Goal: Information Seeking & Learning: Understand process/instructions

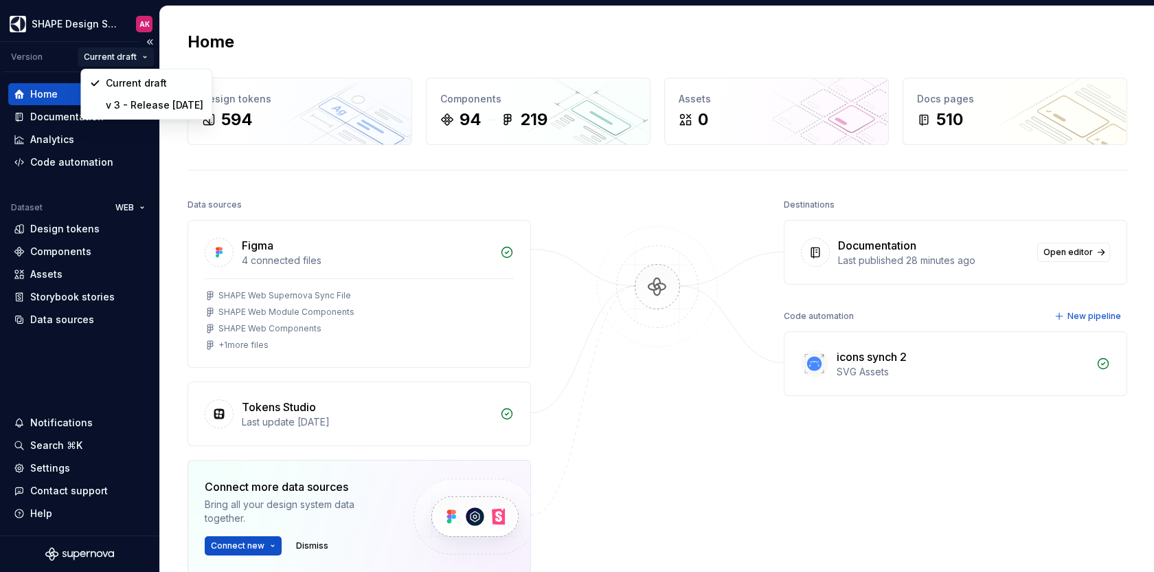
click at [139, 56] on html "SHAPE Design System AK Version Current draft Home Documentation Analytics Code …" at bounding box center [577, 286] width 1154 height 572
click at [143, 62] on html "SHAPE Design System AK Version Current draft Home Documentation Analytics Code …" at bounding box center [577, 286] width 1154 height 572
click at [70, 119] on div "Documentation" at bounding box center [67, 117] width 74 height 14
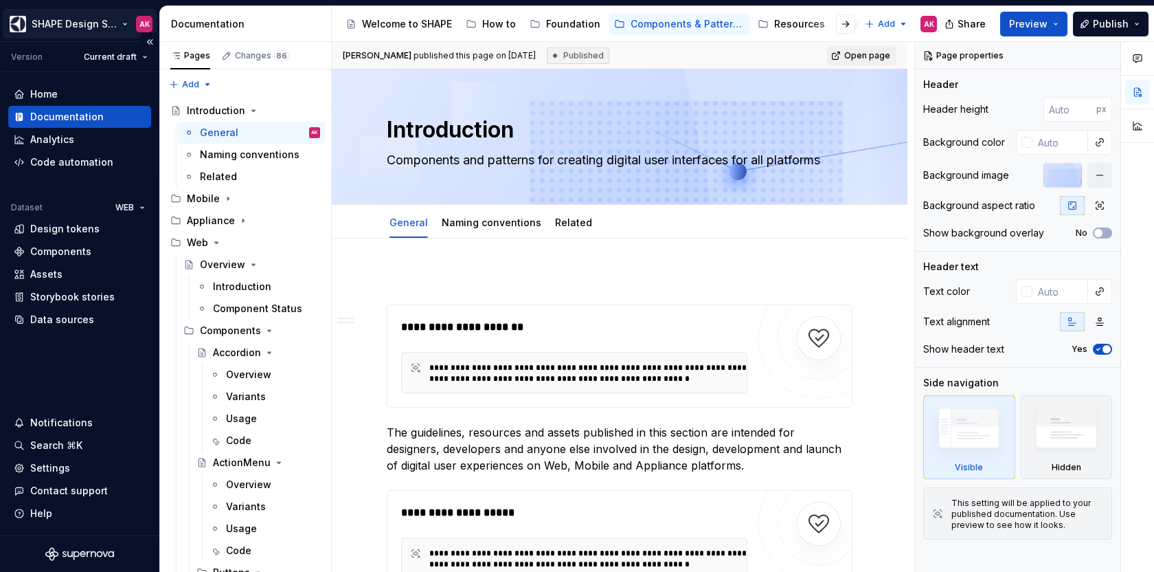
click at [119, 21] on html "SHAPE Design System AK Version Current draft Home Documentation Analytics Code …" at bounding box center [577, 286] width 1154 height 572
click at [109, 24] on html "SHAPE Design System AK Version Current draft Home Documentation Analytics Code …" at bounding box center [577, 286] width 1154 height 572
click at [137, 206] on html "SHAPE Design System AK Version Current draft Home Documentation Analytics Code …" at bounding box center [577, 286] width 1154 height 572
click at [56, 233] on div "Design tokens" at bounding box center [64, 229] width 69 height 14
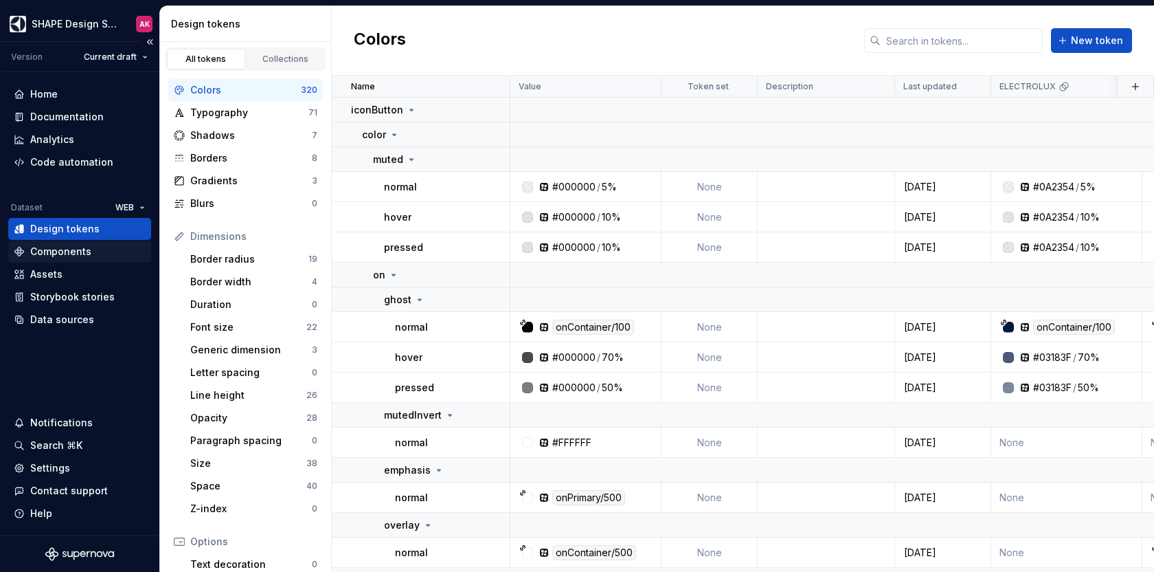
click at [56, 256] on div "Components" at bounding box center [60, 252] width 61 height 14
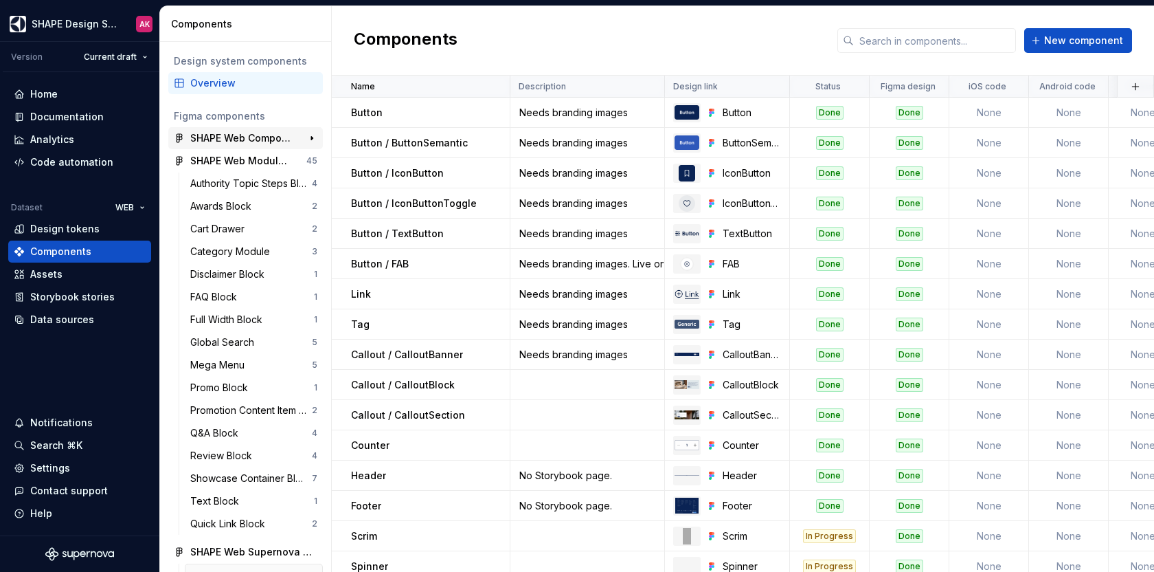
click at [265, 137] on div "SHAPE Web Components" at bounding box center [241, 138] width 102 height 14
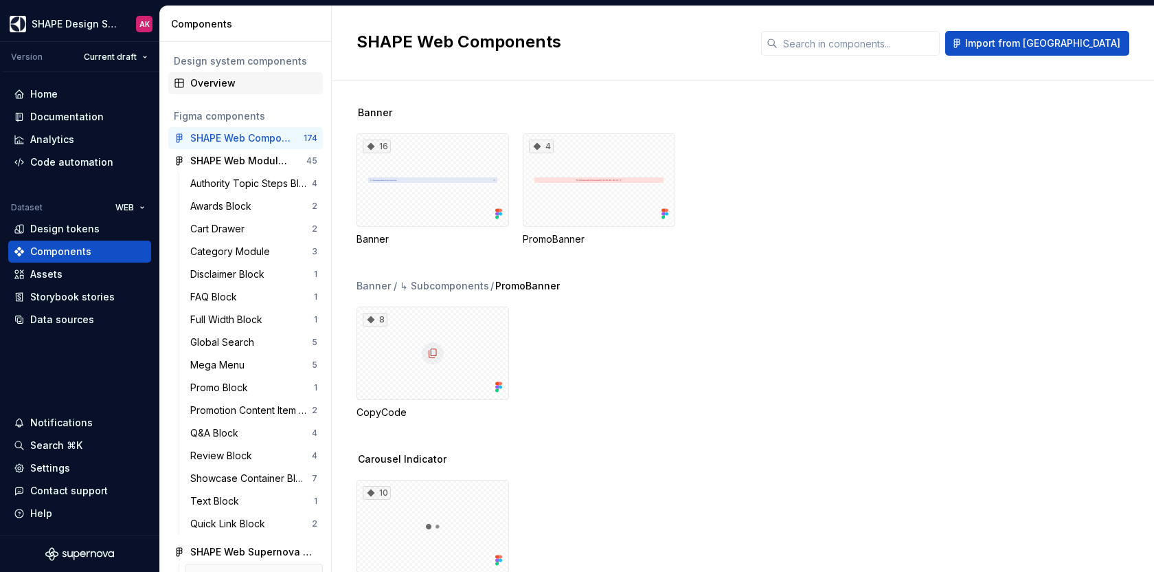
click at [221, 77] on div "Overview" at bounding box center [253, 83] width 127 height 14
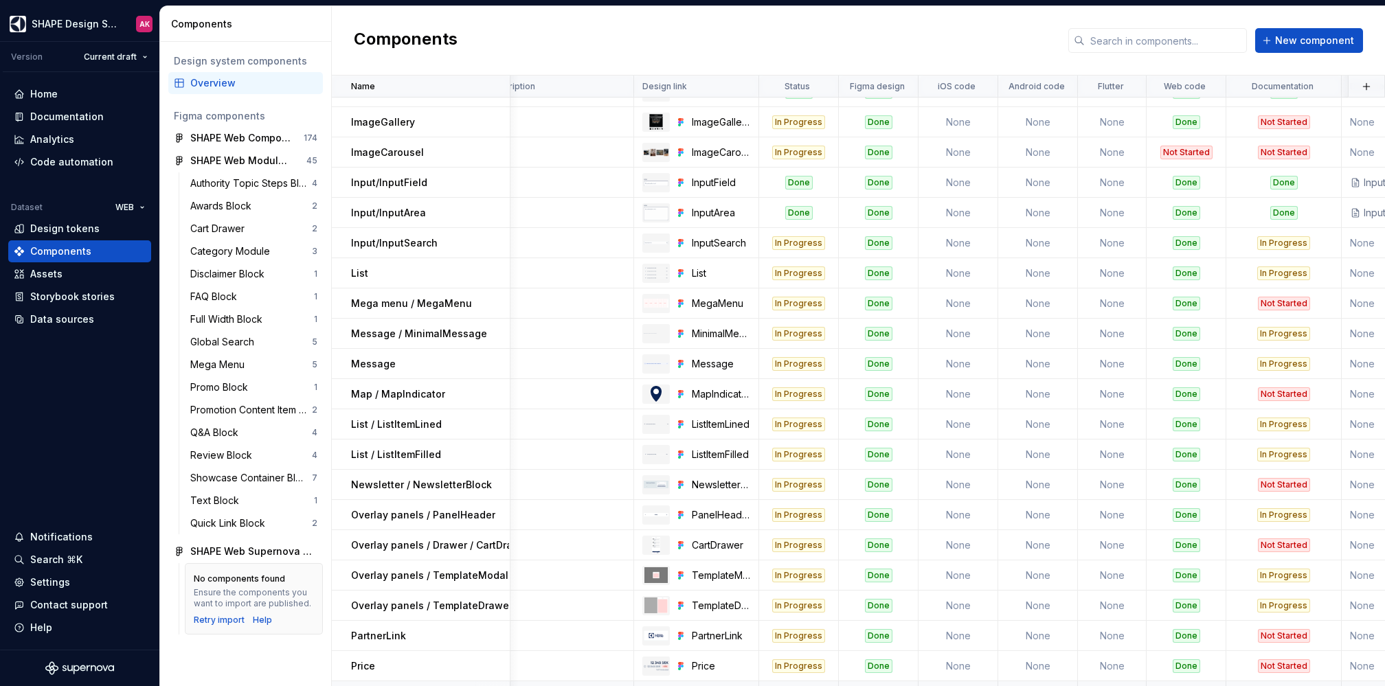
scroll to position [875, 31]
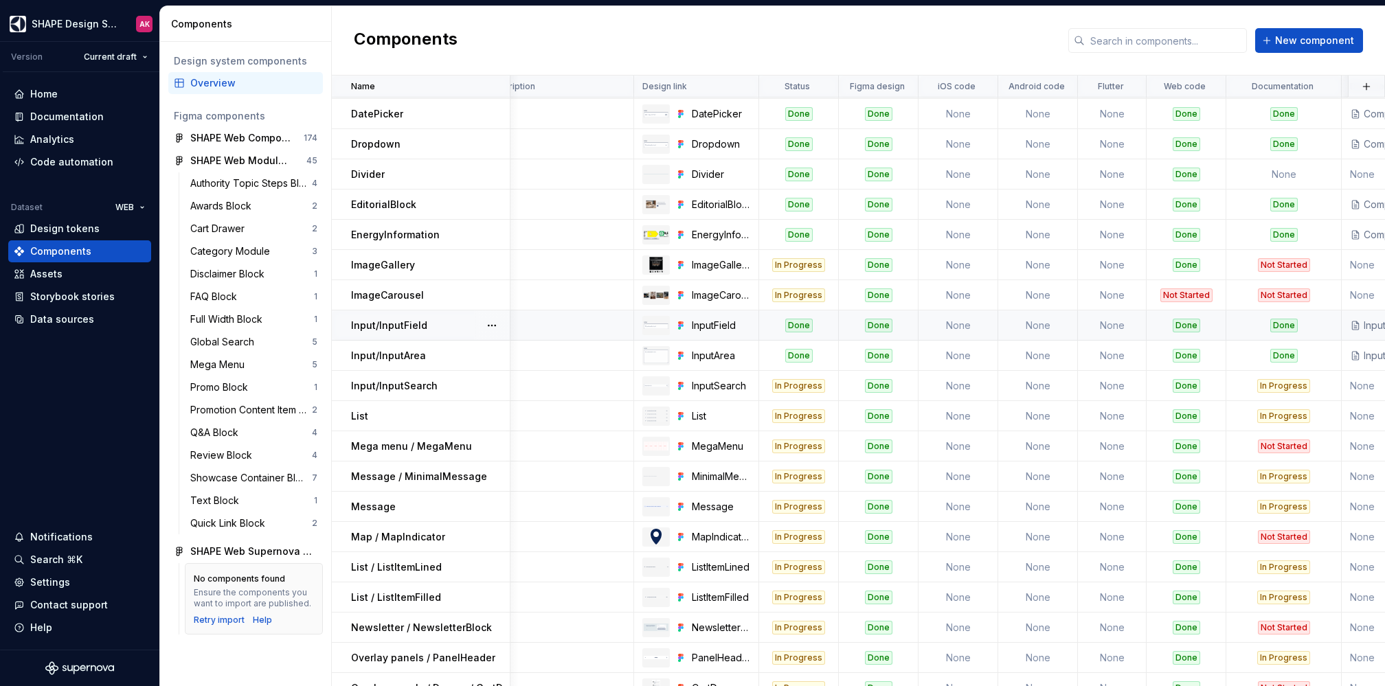
click at [796, 328] on div "Done" at bounding box center [798, 326] width 27 height 14
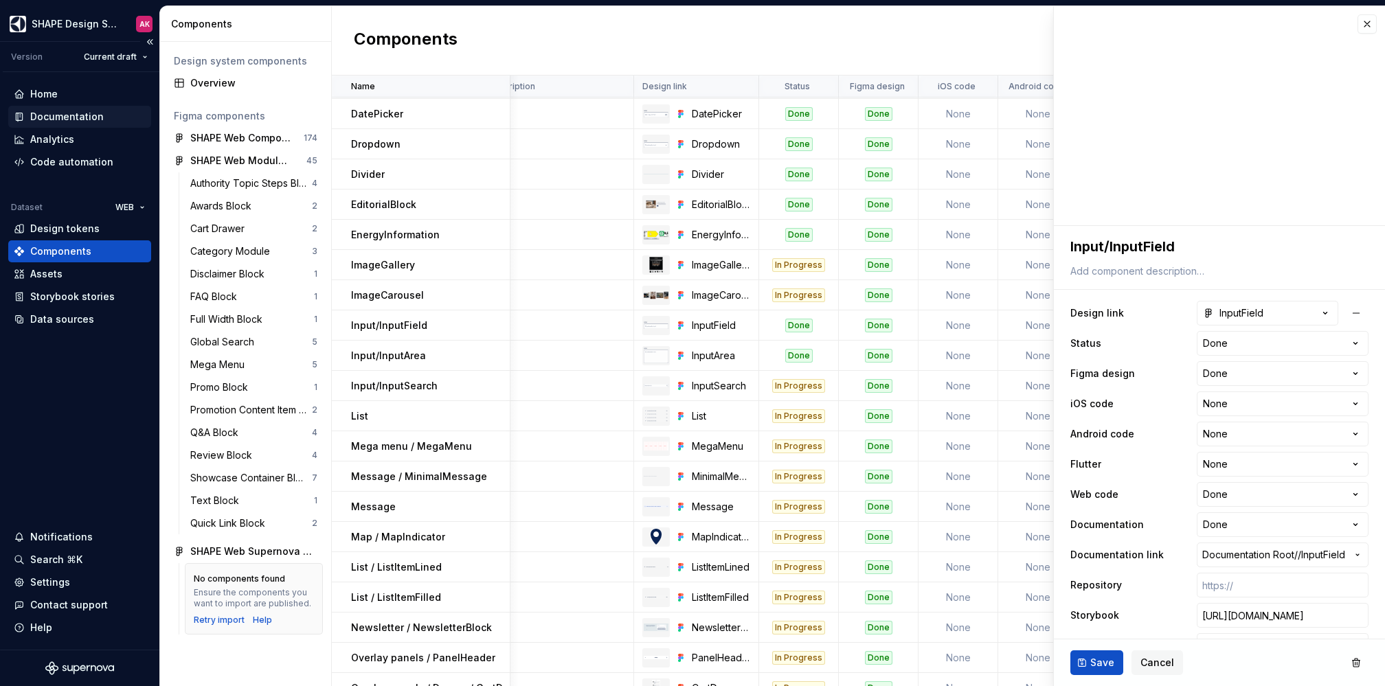
click at [58, 115] on div "Documentation" at bounding box center [67, 117] width 74 height 14
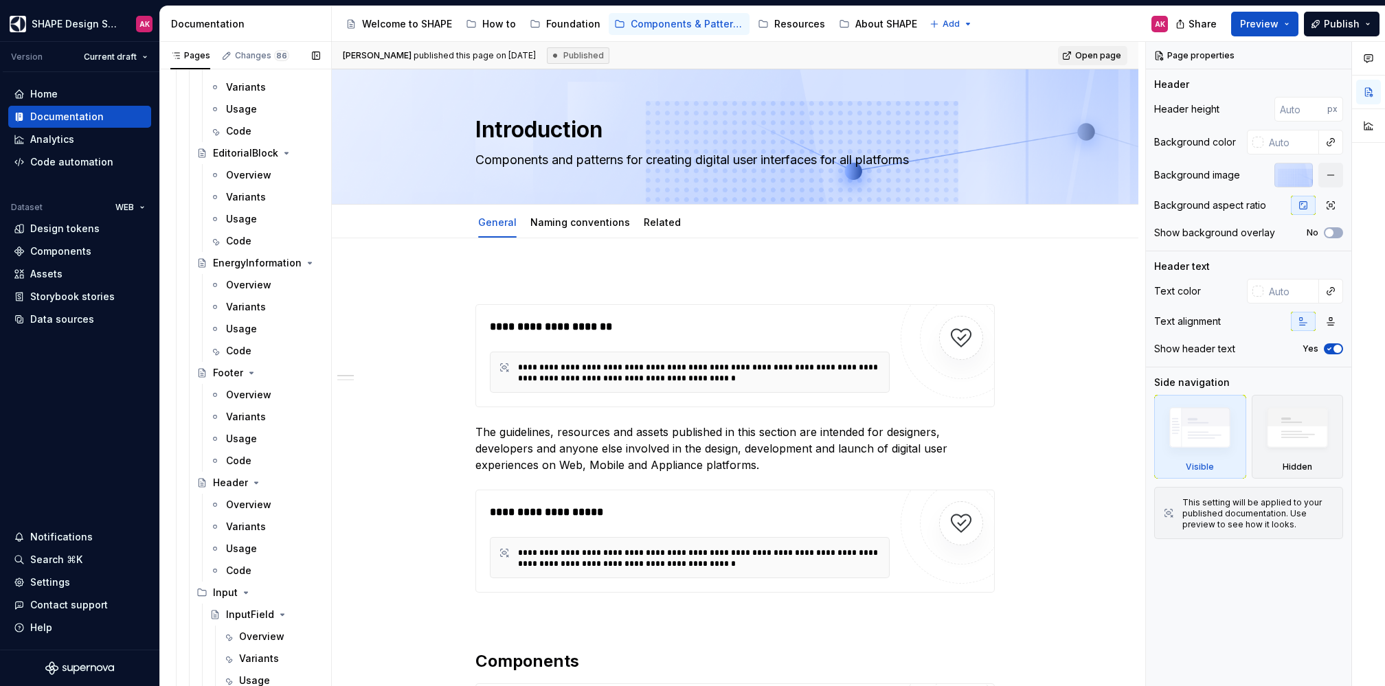
scroll to position [3059, 0]
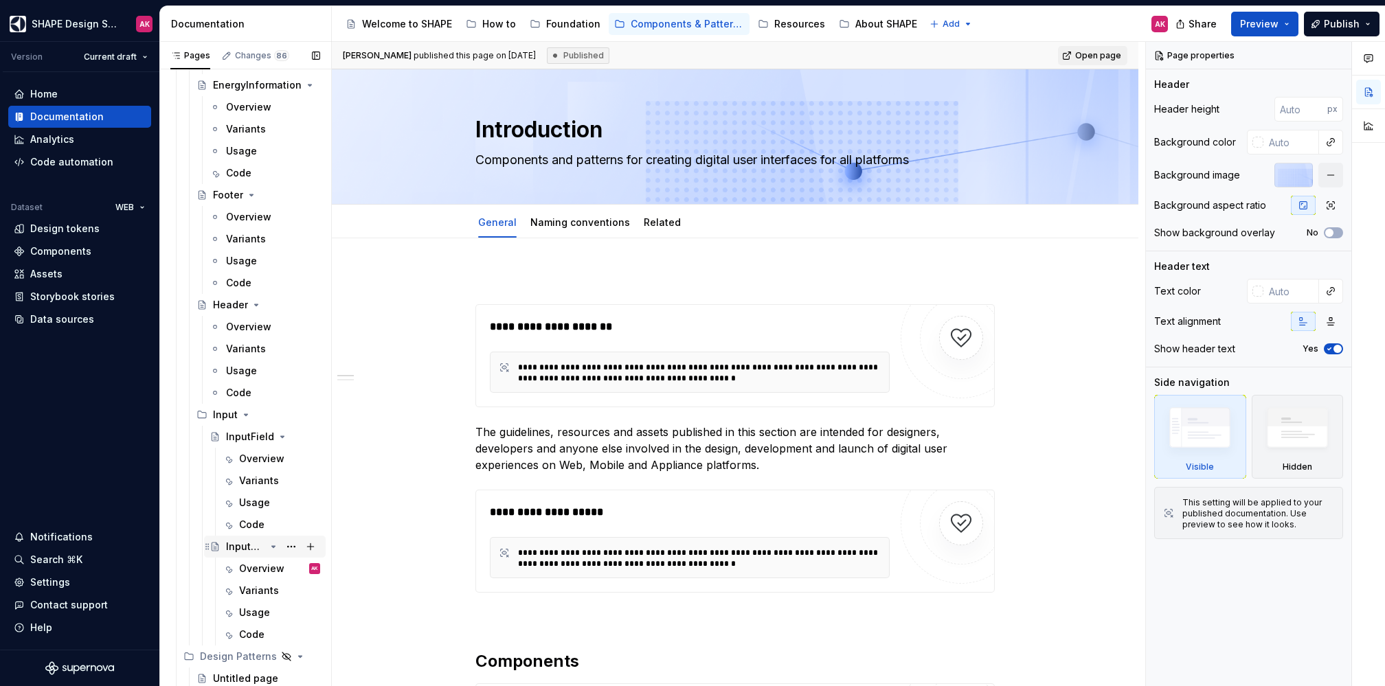
click at [254, 544] on div "InputArea" at bounding box center [245, 547] width 39 height 14
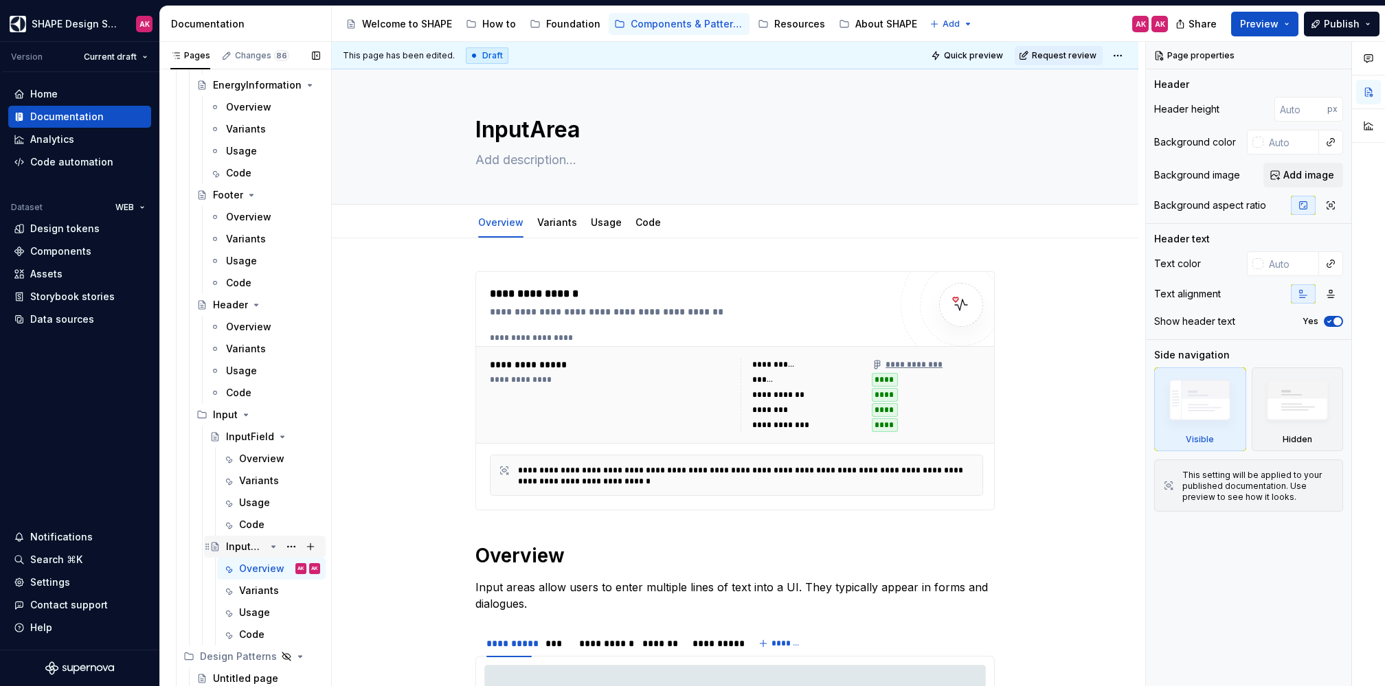
click at [230, 544] on div "InputArea" at bounding box center [245, 547] width 39 height 14
click at [555, 232] on div "Variants" at bounding box center [557, 223] width 51 height 22
click at [566, 219] on link "Variants" at bounding box center [557, 222] width 40 height 12
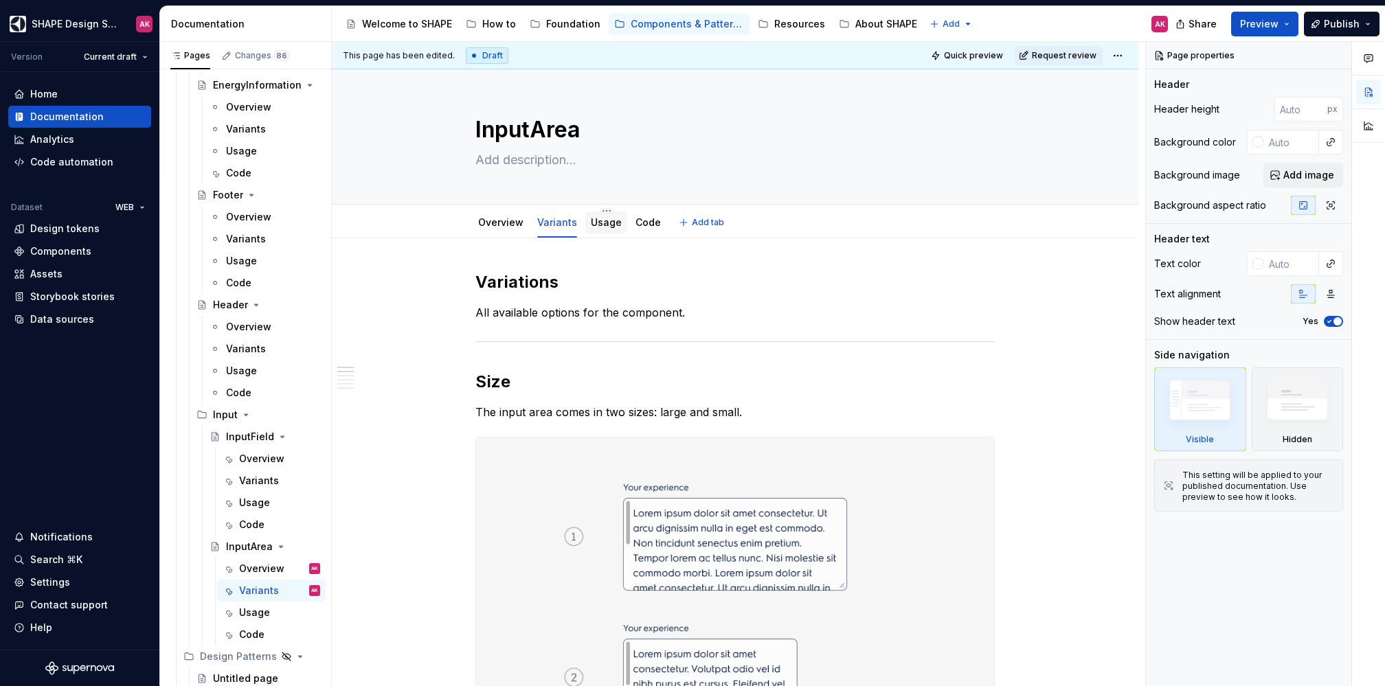
click at [607, 225] on link "Usage" at bounding box center [606, 222] width 31 height 12
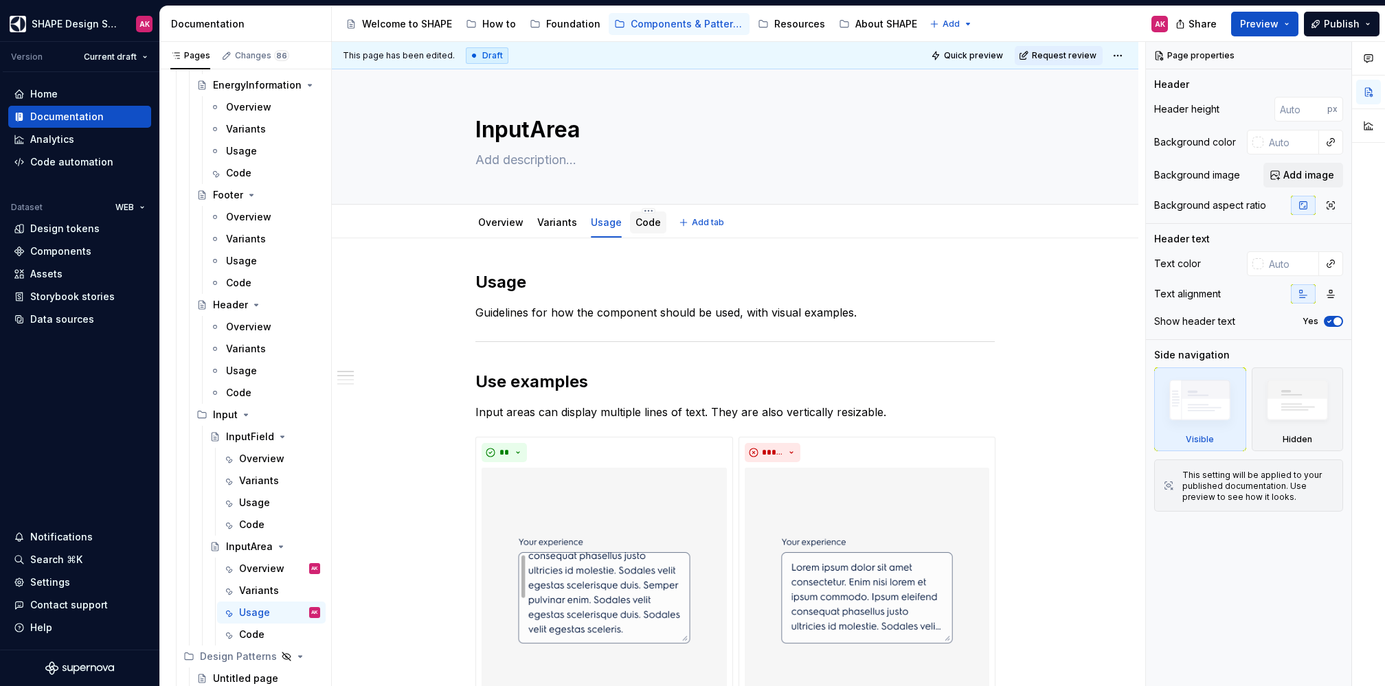
click at [648, 235] on div at bounding box center [648, 235] width 36 height 1
click at [640, 225] on link "Code" at bounding box center [648, 222] width 25 height 12
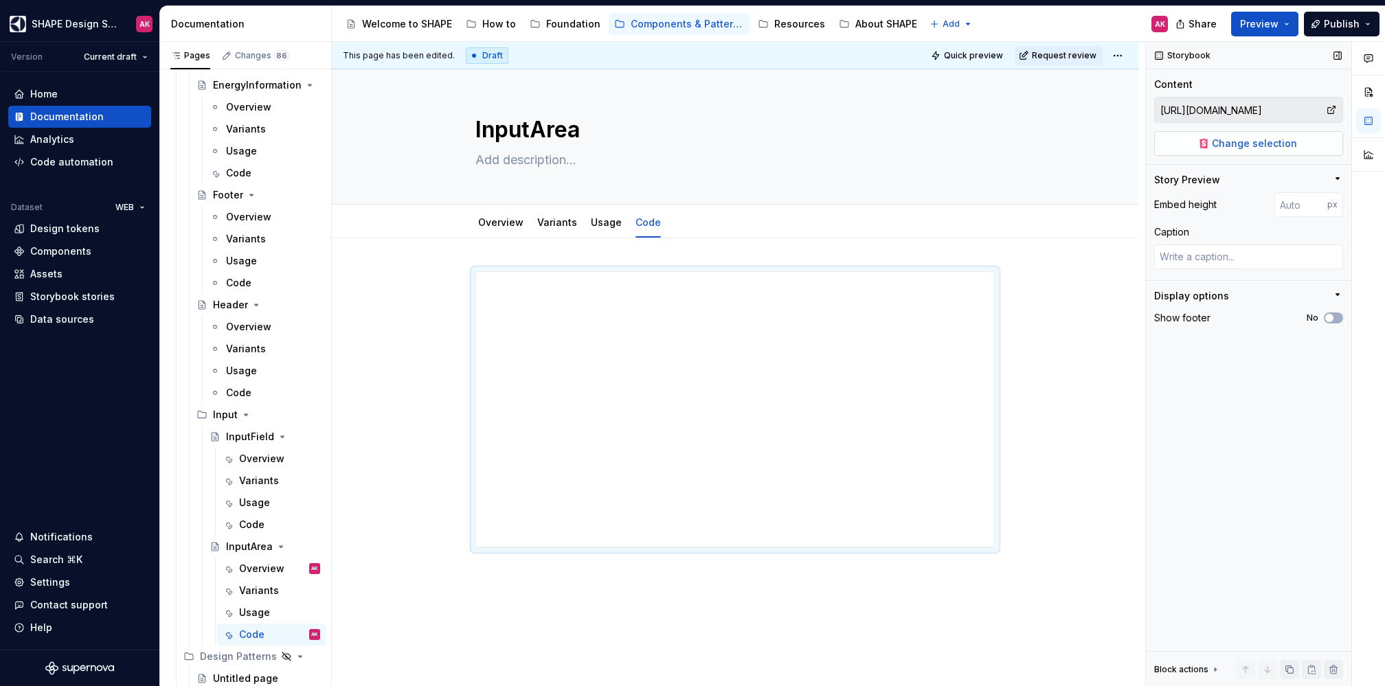
click at [1154, 146] on span "Change selection" at bounding box center [1254, 144] width 85 height 14
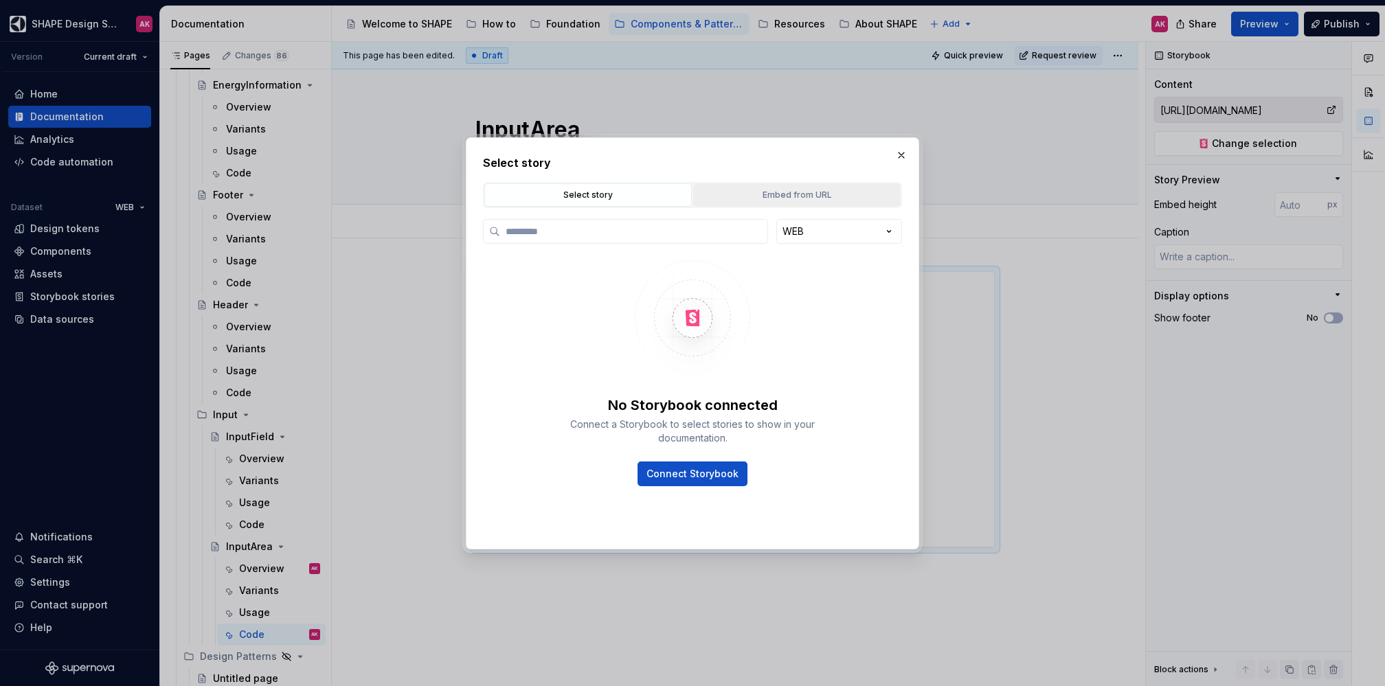
click at [770, 199] on div "Embed from URL" at bounding box center [797, 195] width 198 height 14
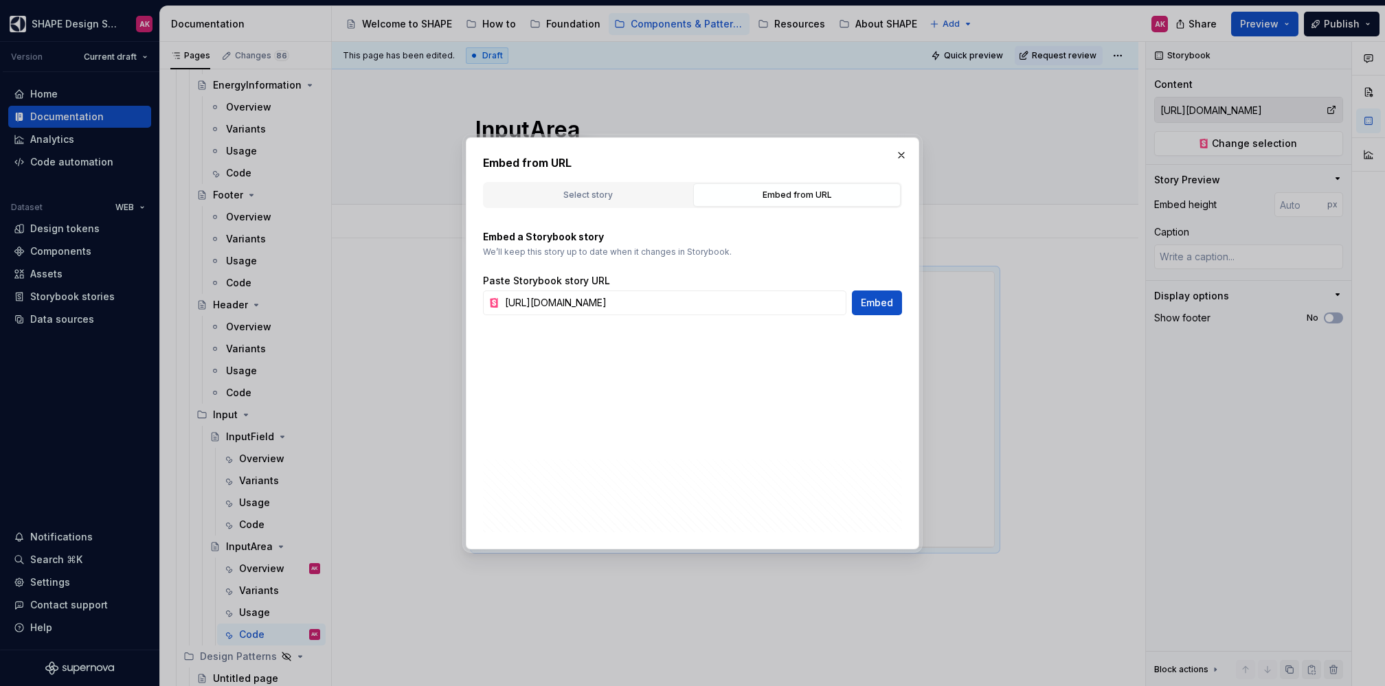
click at [912, 157] on div "Embed from URL Select story Embed from URL WEB No Storybook connected Connect a…" at bounding box center [692, 343] width 453 height 412
click at [898, 153] on button "button" at bounding box center [901, 155] width 19 height 19
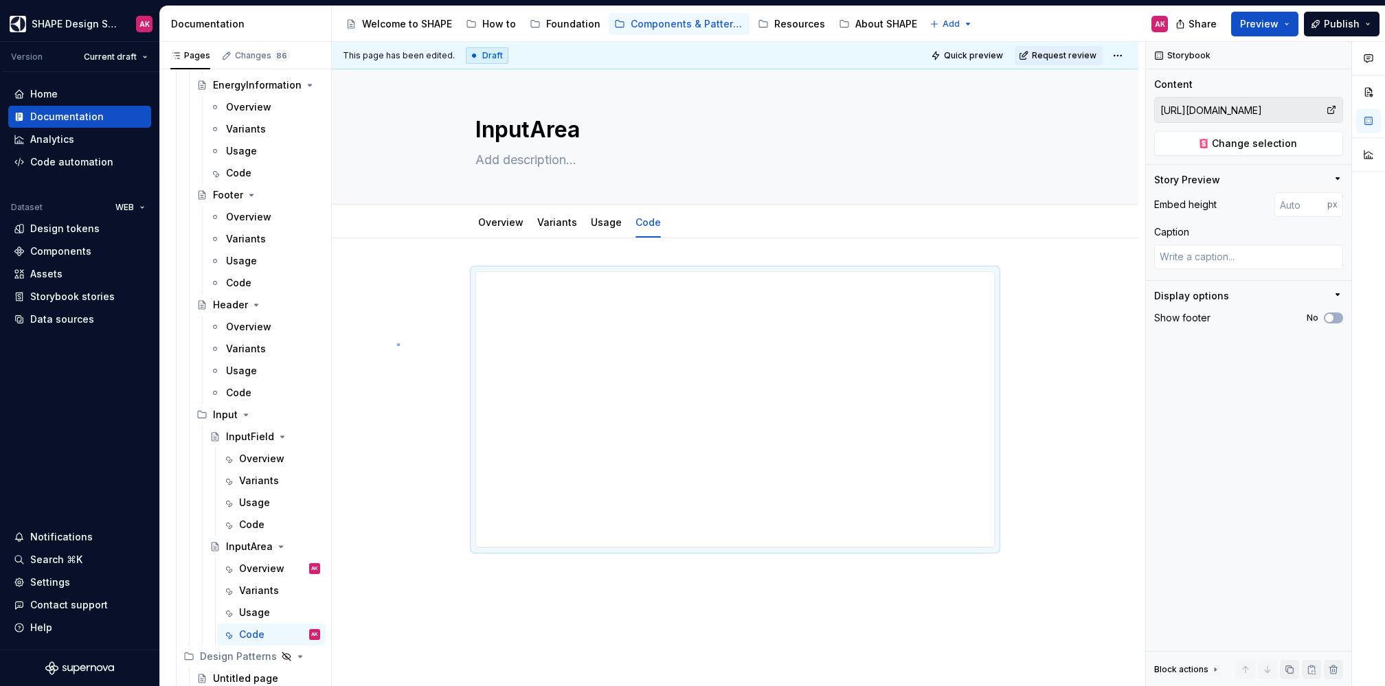
click at [397, 344] on div "This page has been edited. Draft Quick preview Request review InputArea Edit he…" at bounding box center [738, 364] width 813 height 645
click at [502, 225] on link "Overview" at bounding box center [500, 222] width 45 height 12
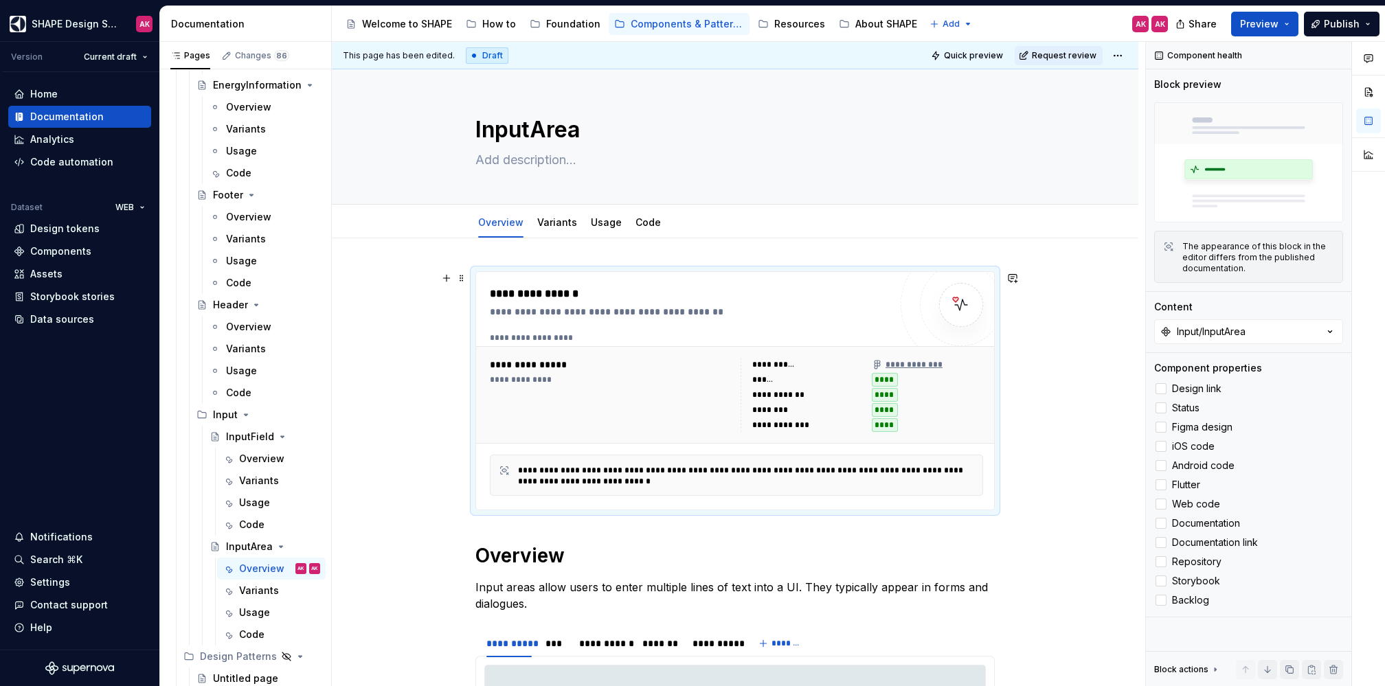
click at [683, 295] on div "**********" at bounding box center [690, 294] width 401 height 16
click at [53, 249] on div "Components" at bounding box center [60, 252] width 61 height 14
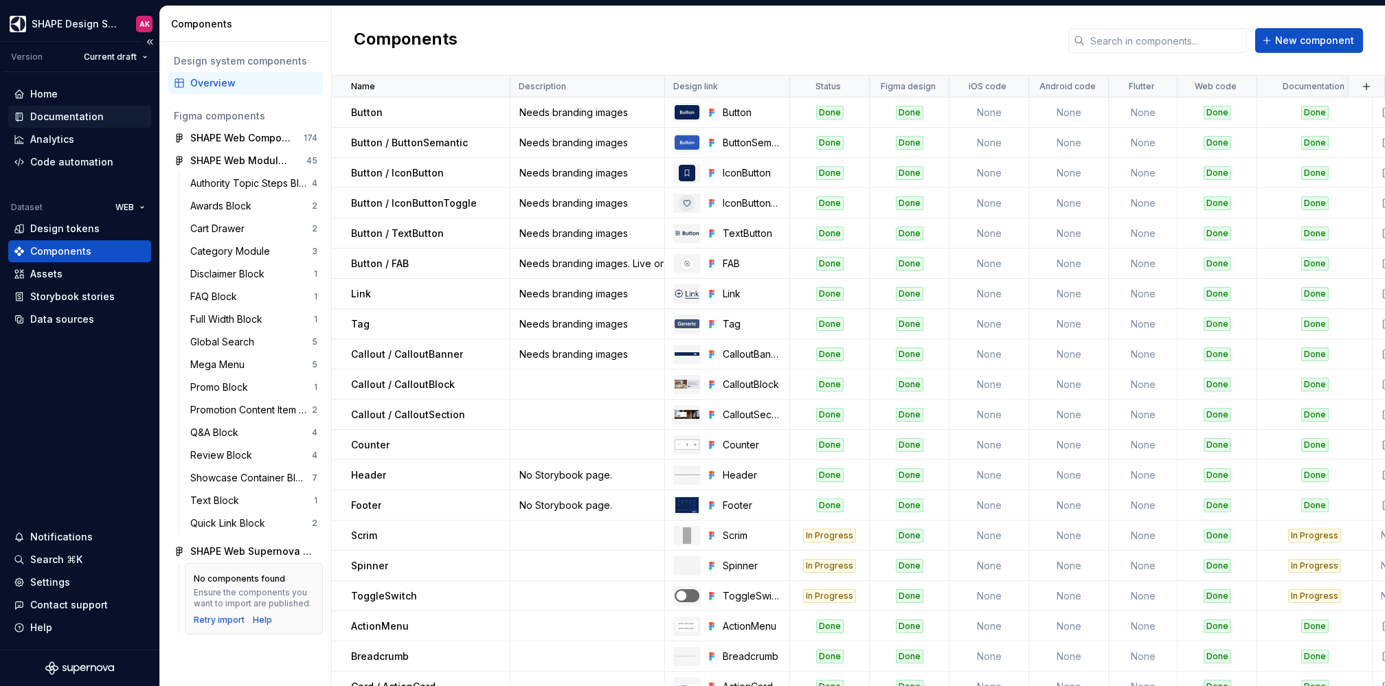
click at [80, 111] on div "Documentation" at bounding box center [67, 117] width 74 height 14
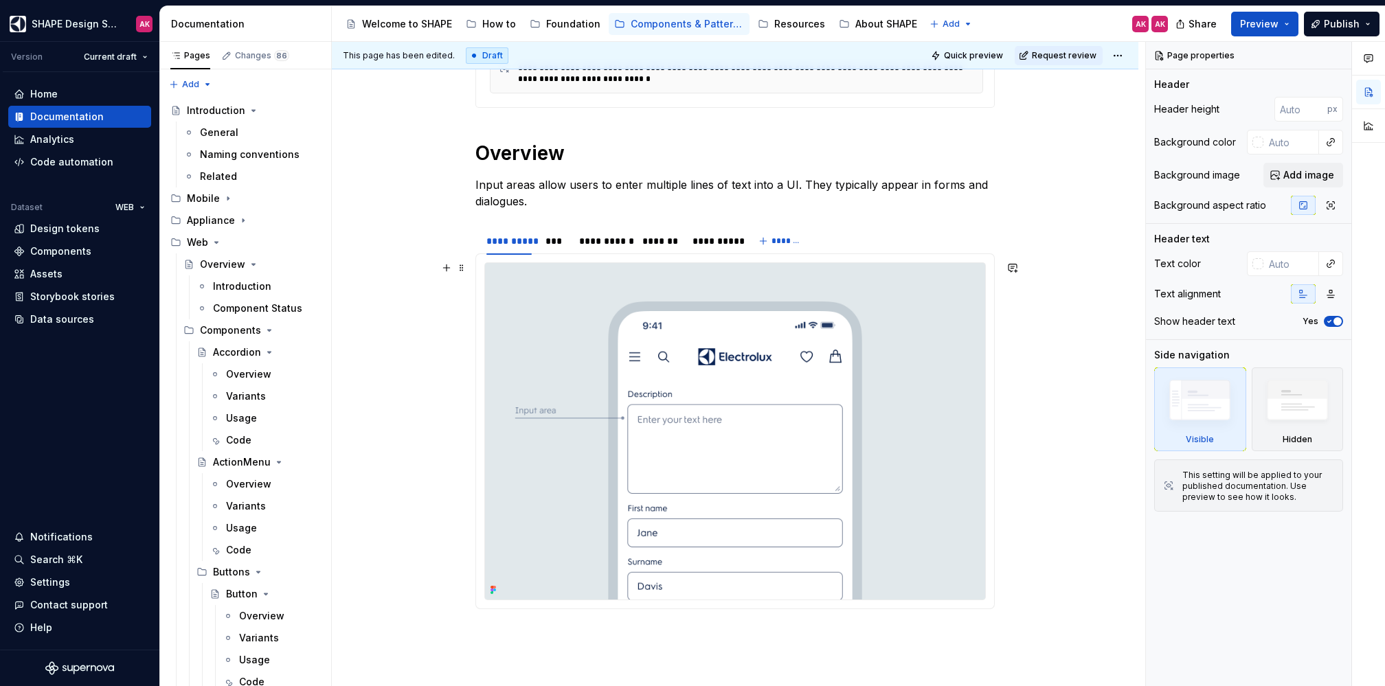
scroll to position [475, 0]
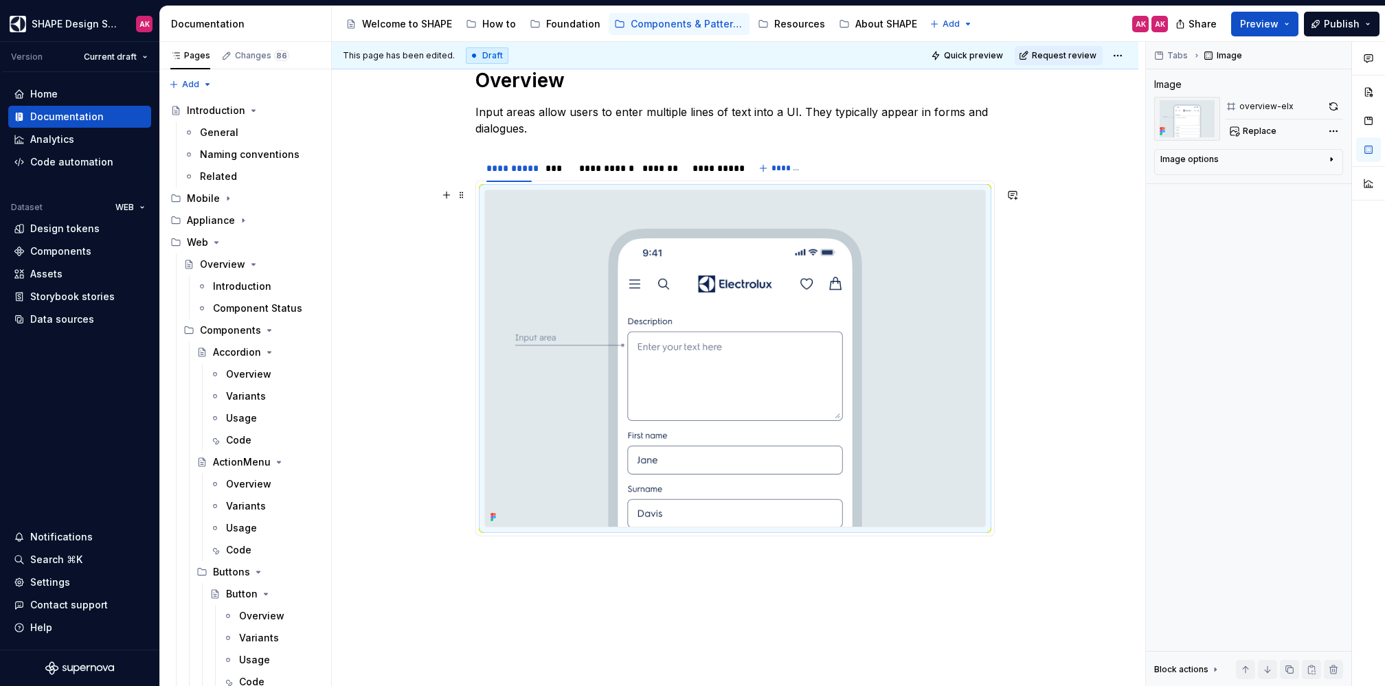
click at [647, 310] on img at bounding box center [735, 358] width 500 height 337
click at [1154, 131] on span "Replace" at bounding box center [1260, 131] width 34 height 11
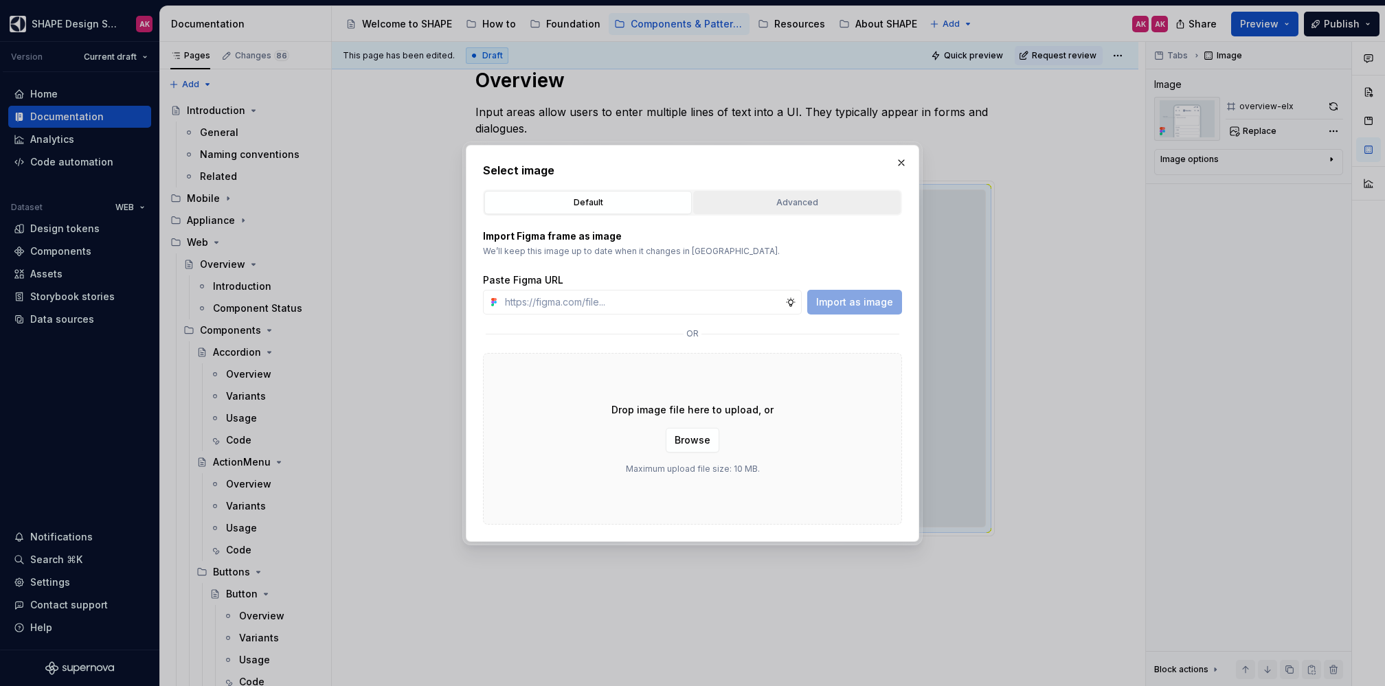
click at [776, 196] on div "Advanced" at bounding box center [797, 203] width 198 height 14
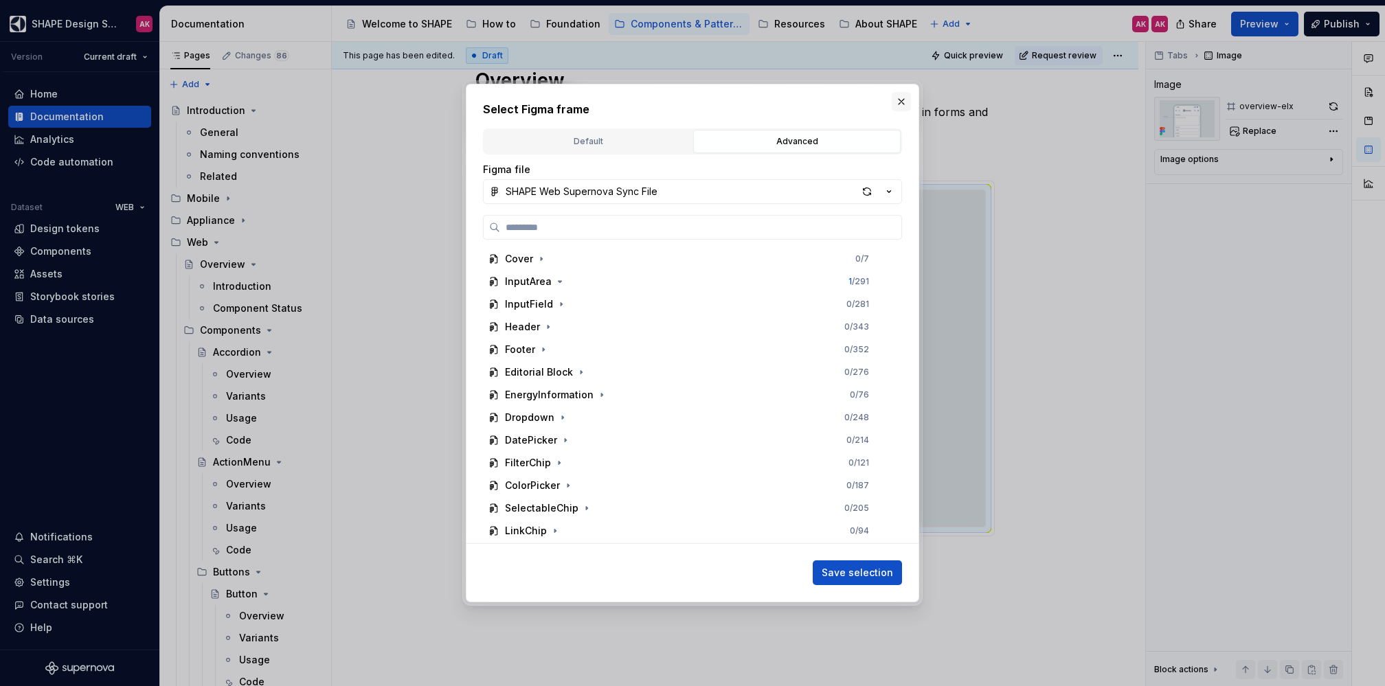
click at [899, 103] on button "button" at bounding box center [901, 101] width 19 height 19
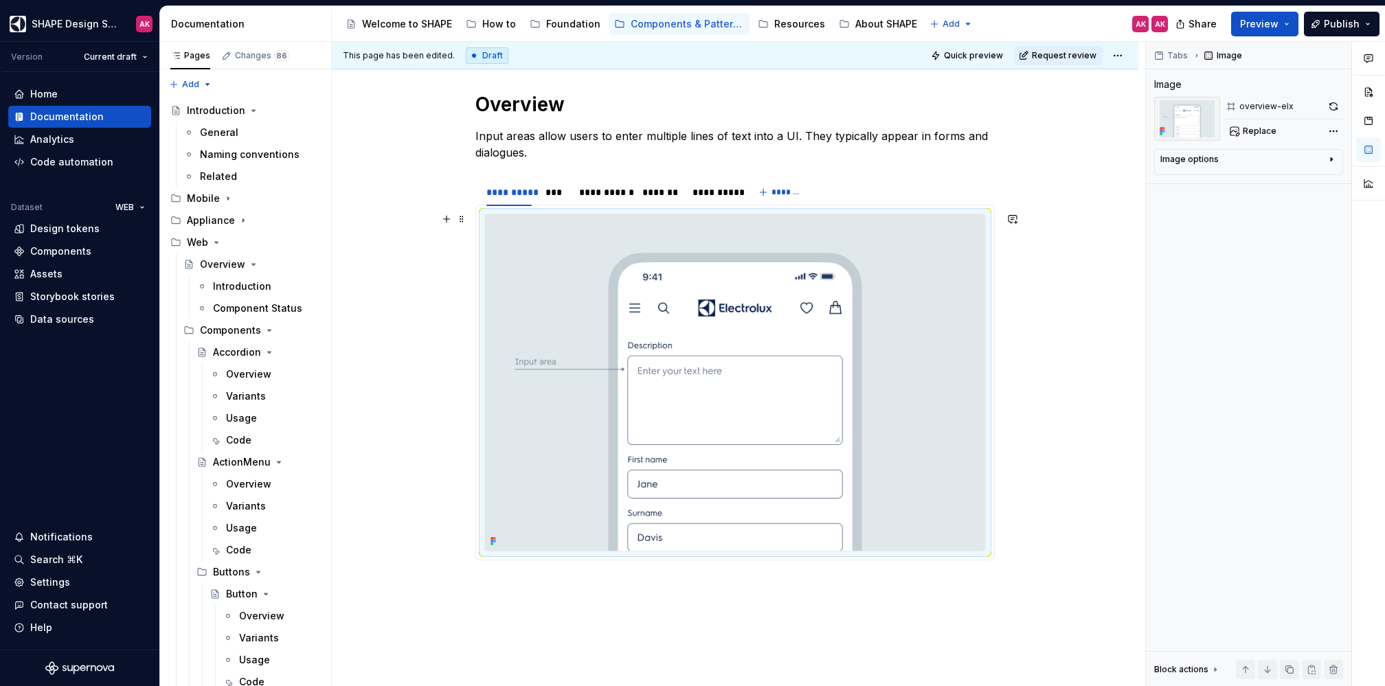
scroll to position [487, 0]
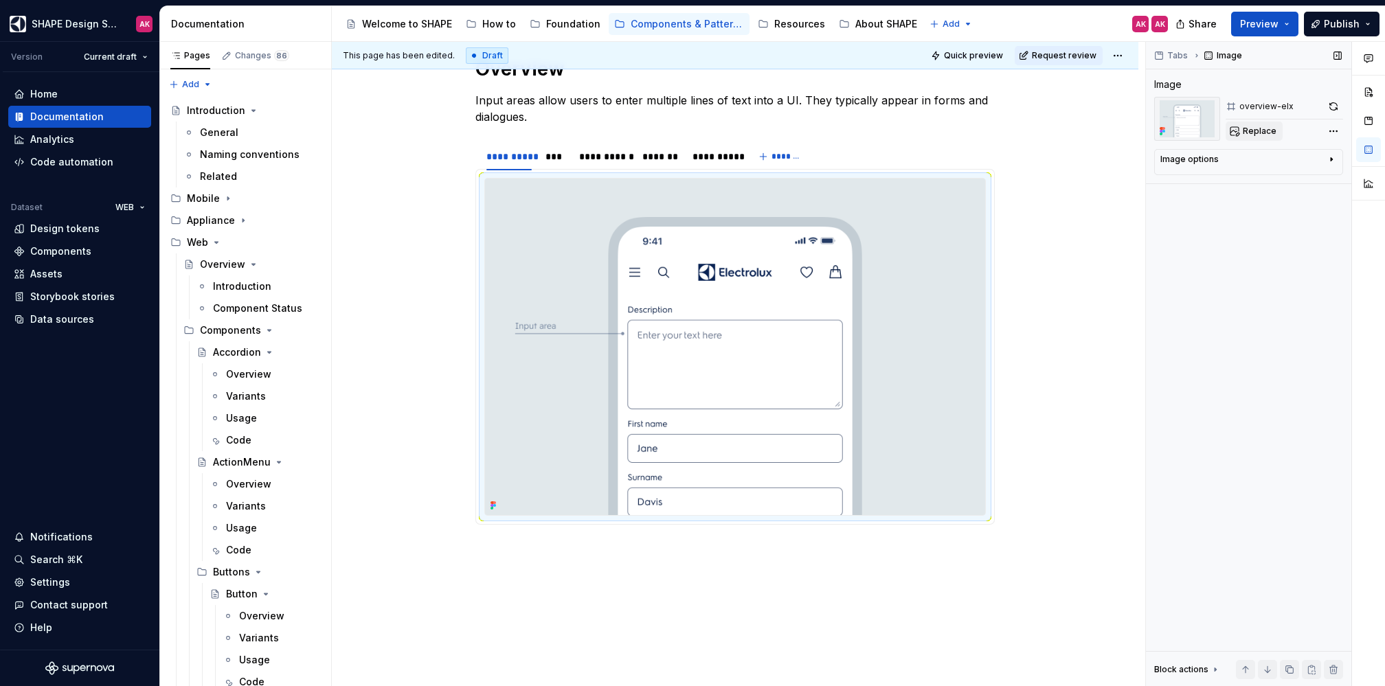
click at [1154, 128] on span "Replace" at bounding box center [1260, 131] width 34 height 11
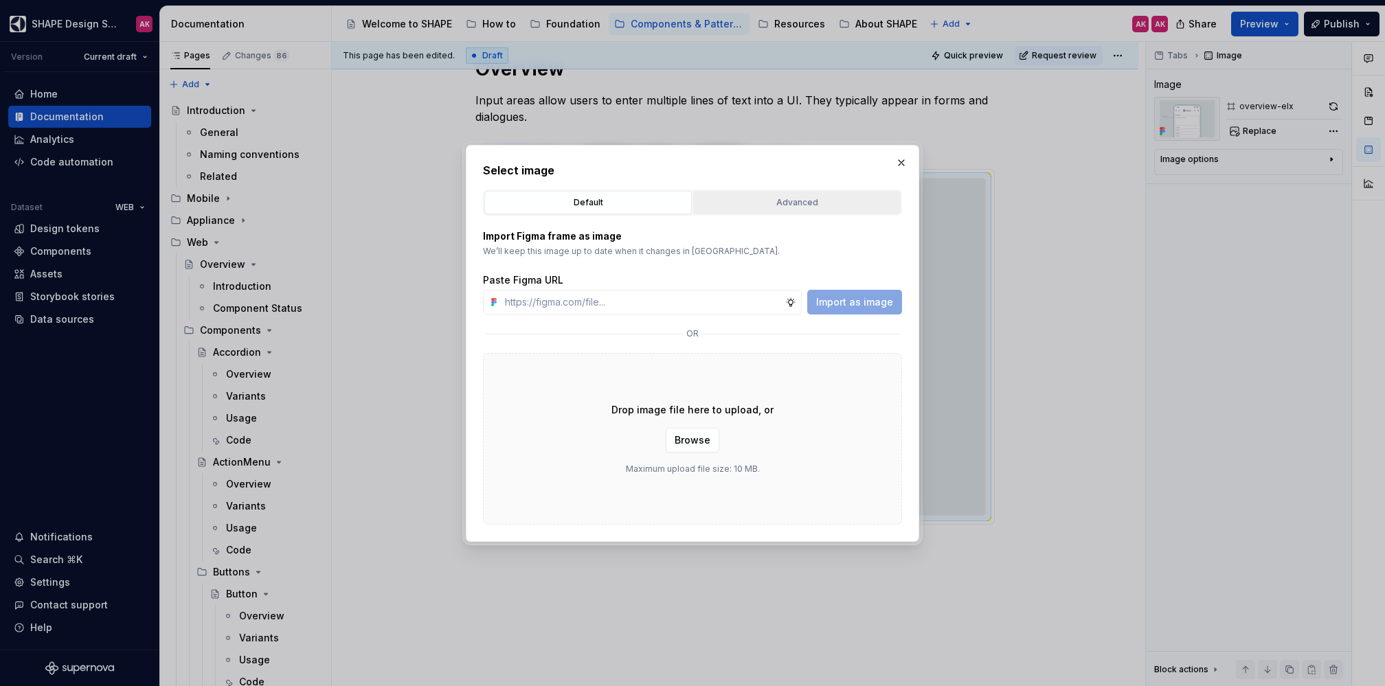
click at [796, 210] on button "Advanced" at bounding box center [796, 202] width 207 height 23
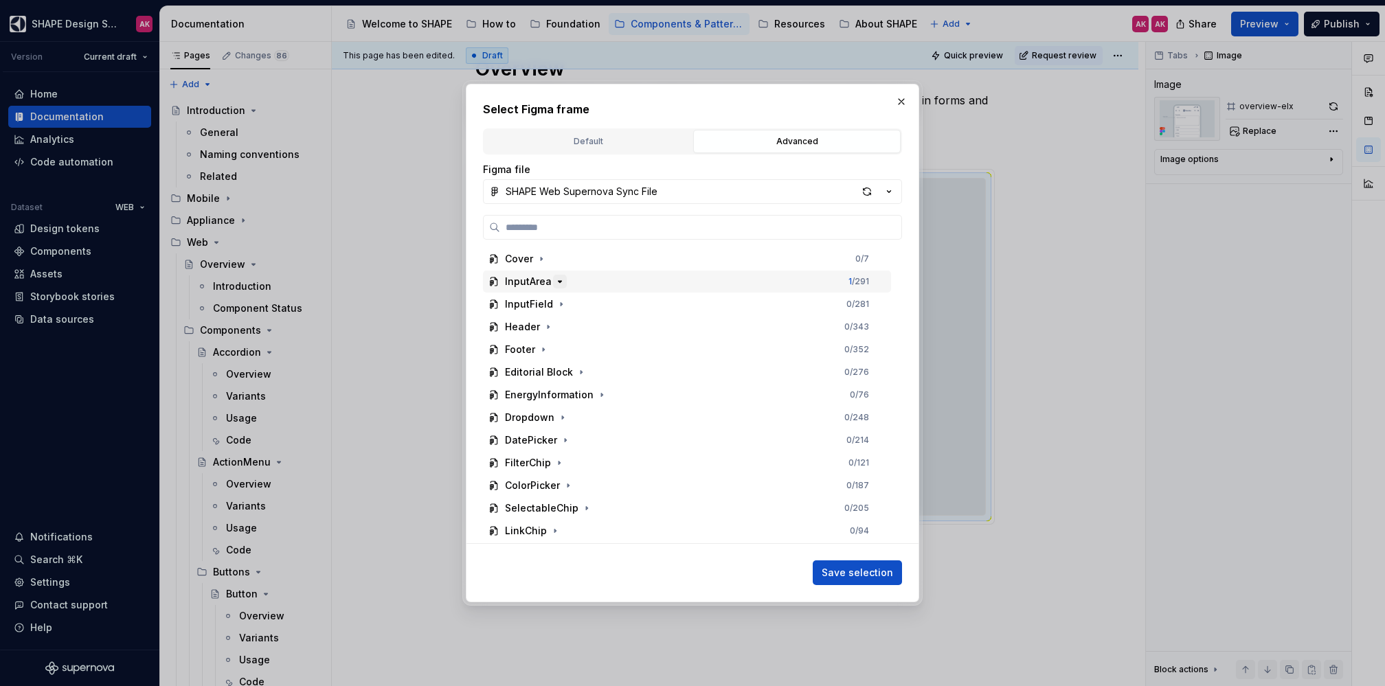
click at [559, 281] on icon "button" at bounding box center [560, 281] width 3 height 1
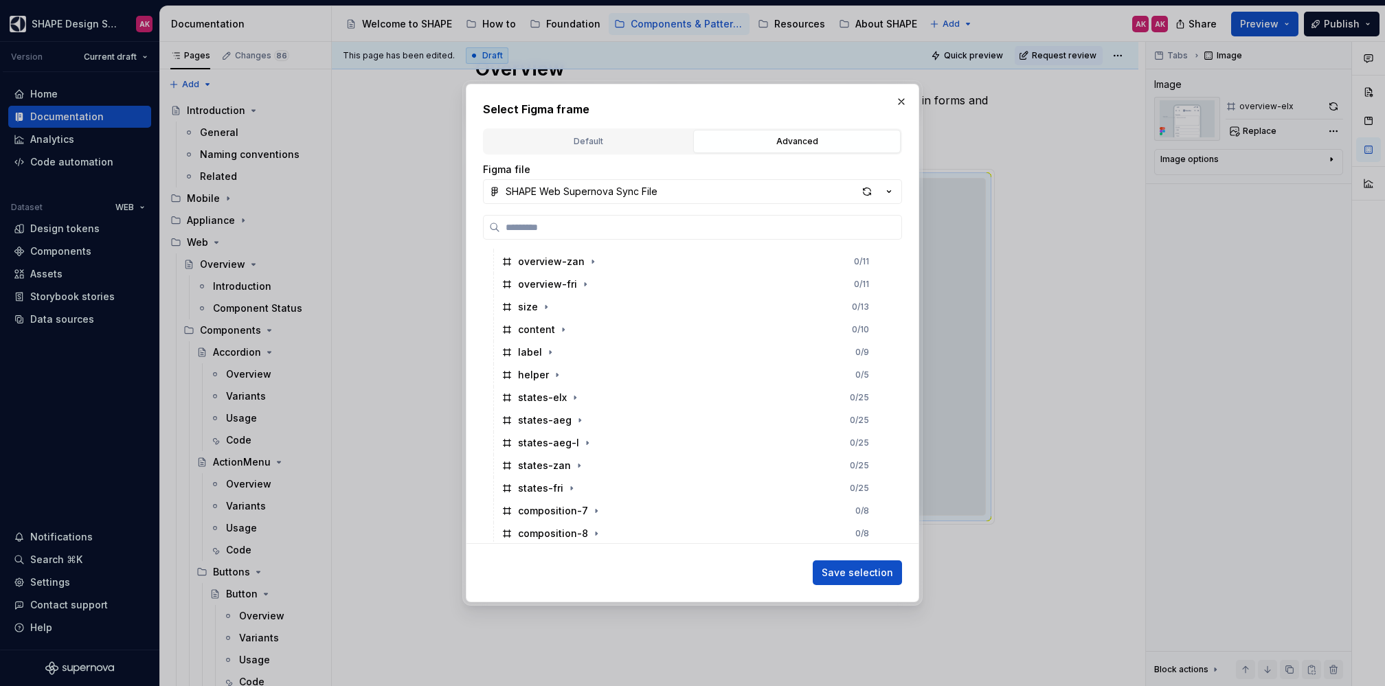
scroll to position [86, 0]
click at [897, 106] on button "button" at bounding box center [901, 101] width 19 height 19
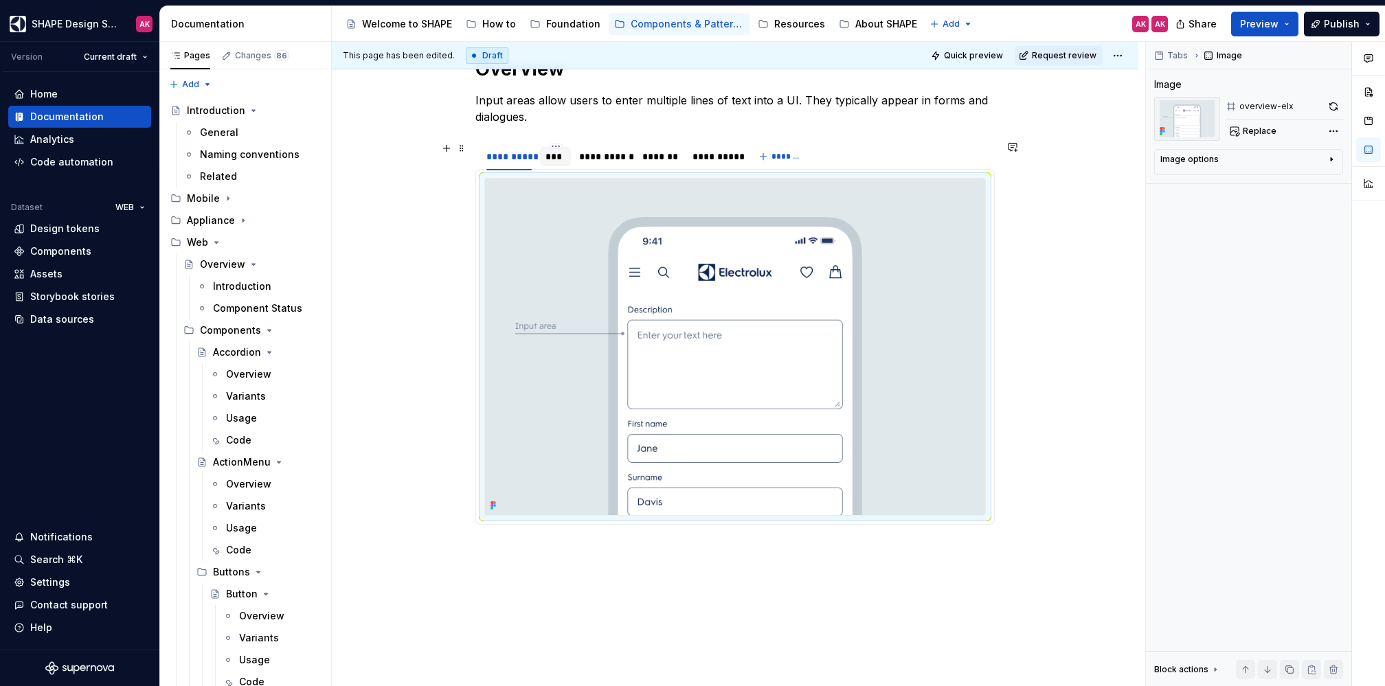
click at [557, 155] on div "***" at bounding box center [556, 157] width 20 height 14
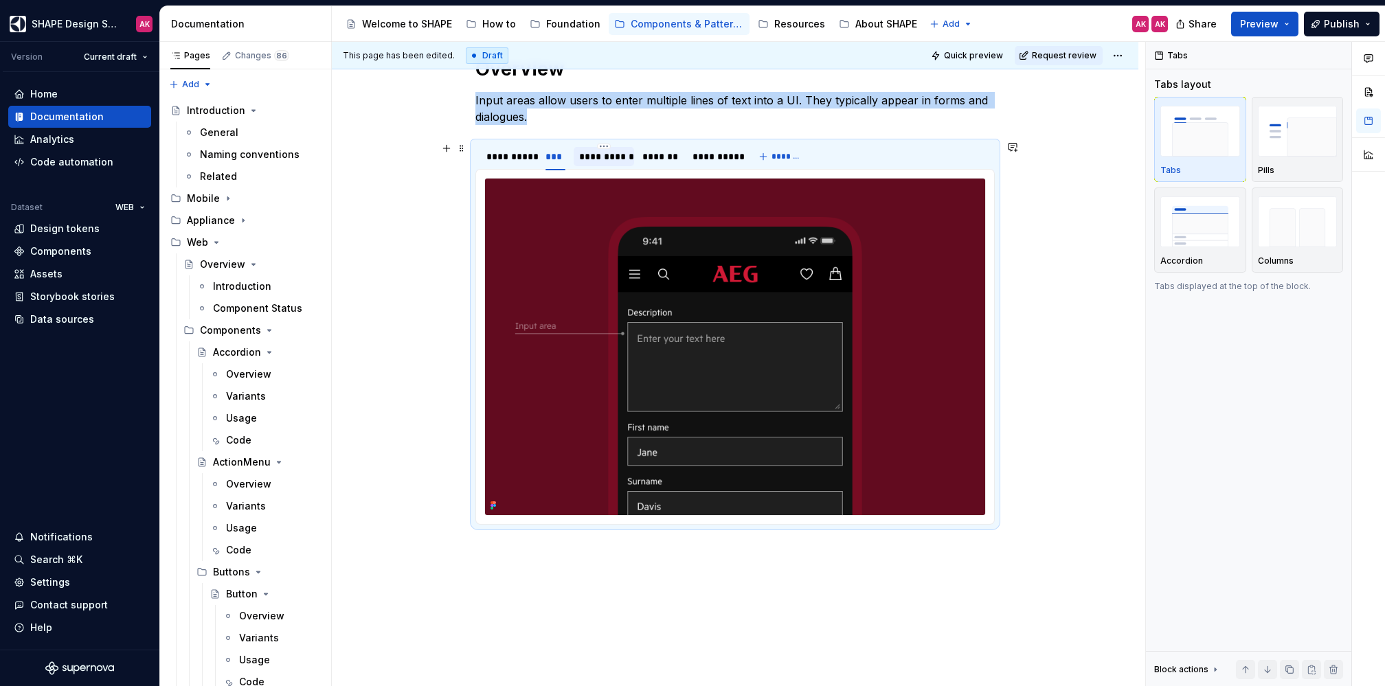
click at [607, 150] on div "**********" at bounding box center [603, 157] width 49 height 14
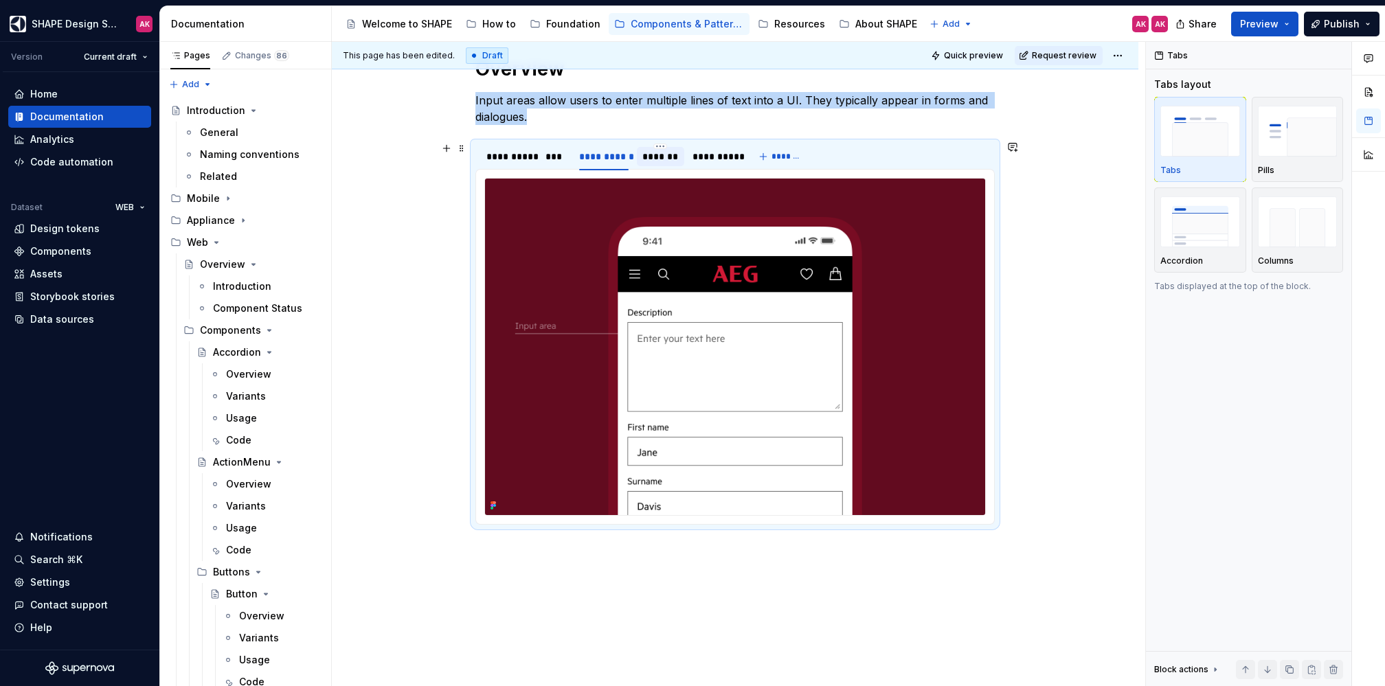
click at [671, 150] on div "*******" at bounding box center [660, 157] width 36 height 14
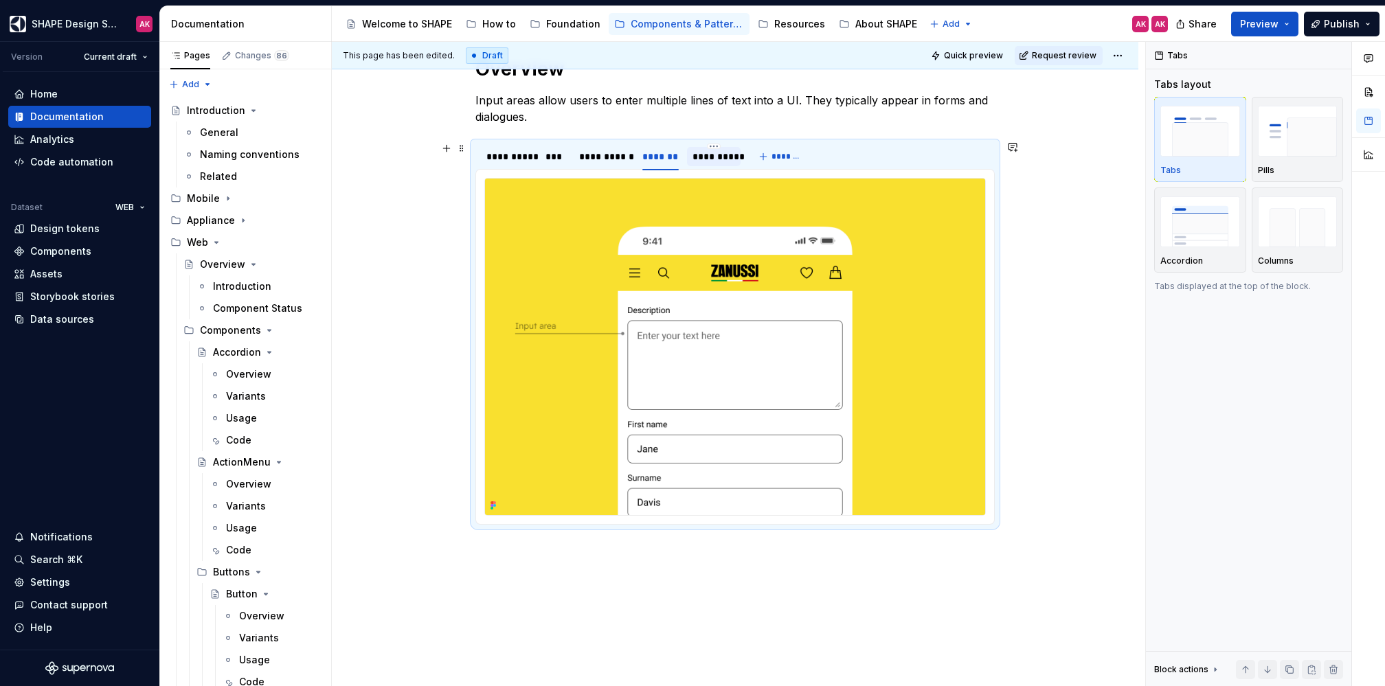
click at [717, 159] on div "**********" at bounding box center [714, 157] width 43 height 14
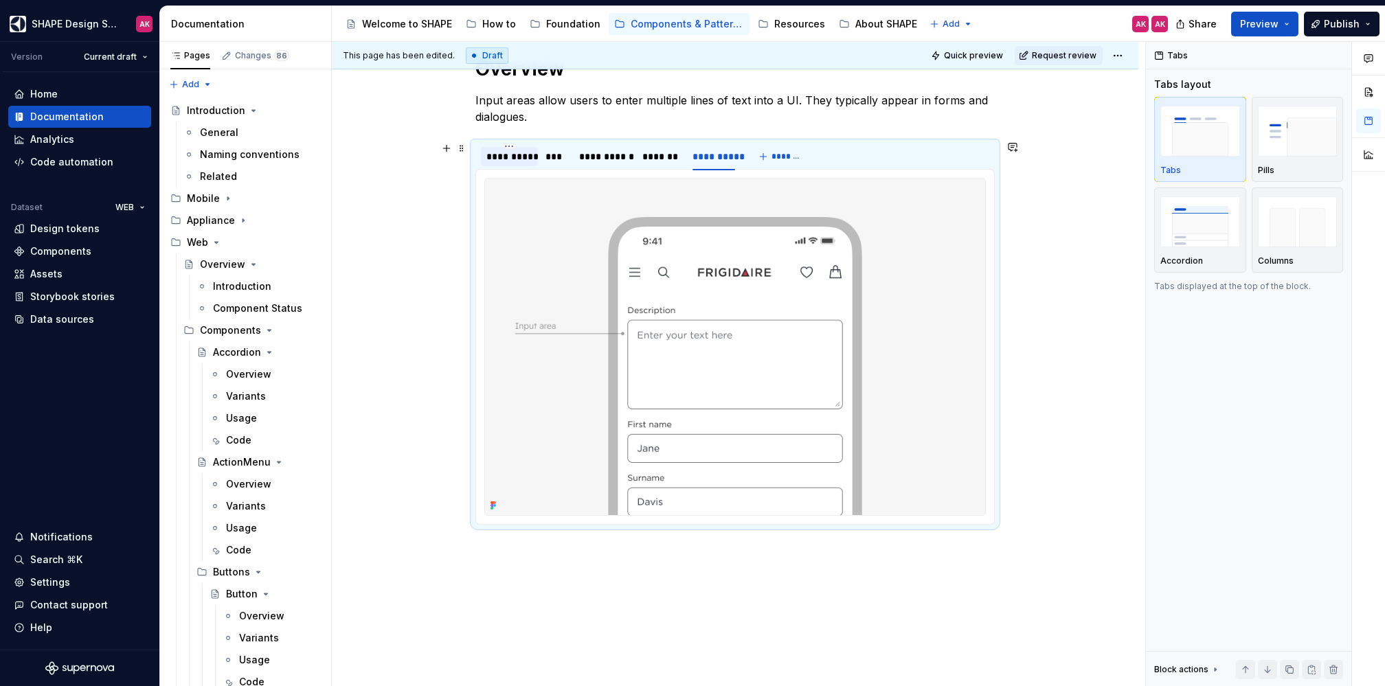
click at [495, 155] on div "**********" at bounding box center [508, 157] width 45 height 14
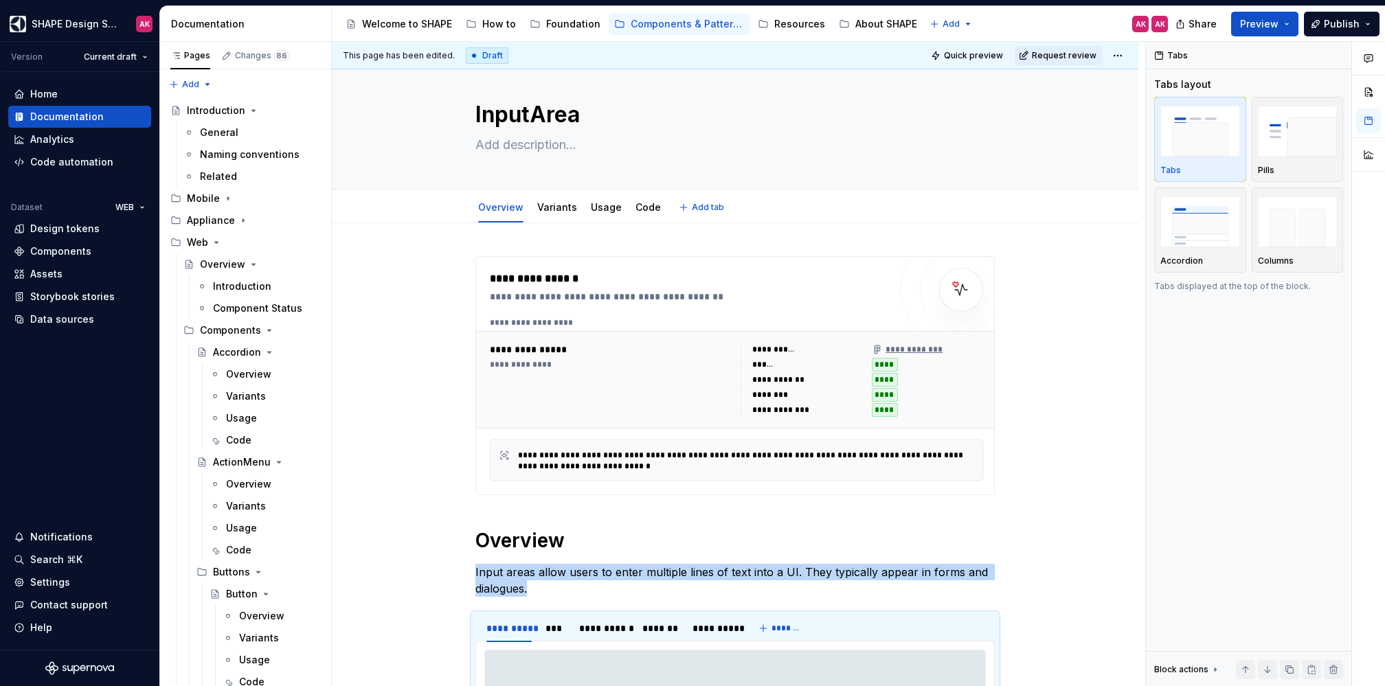
scroll to position [0, 0]
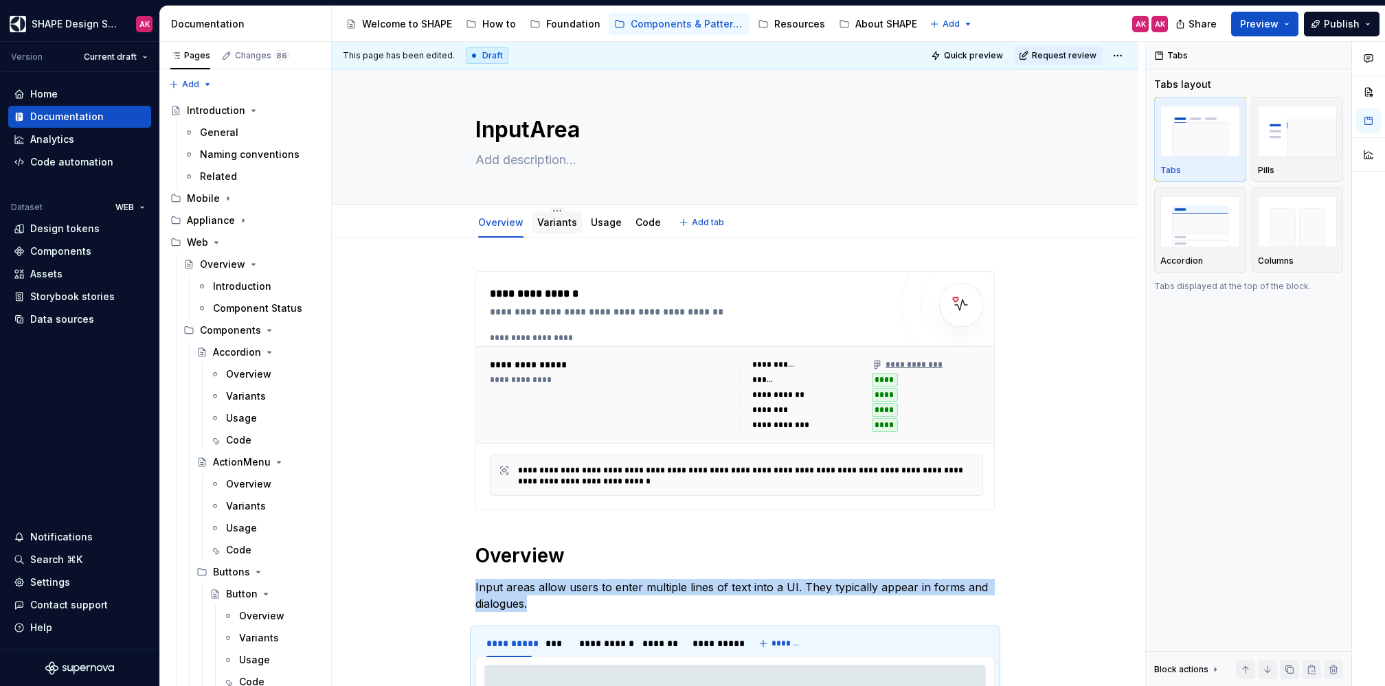
click at [545, 219] on link "Variants" at bounding box center [557, 222] width 40 height 12
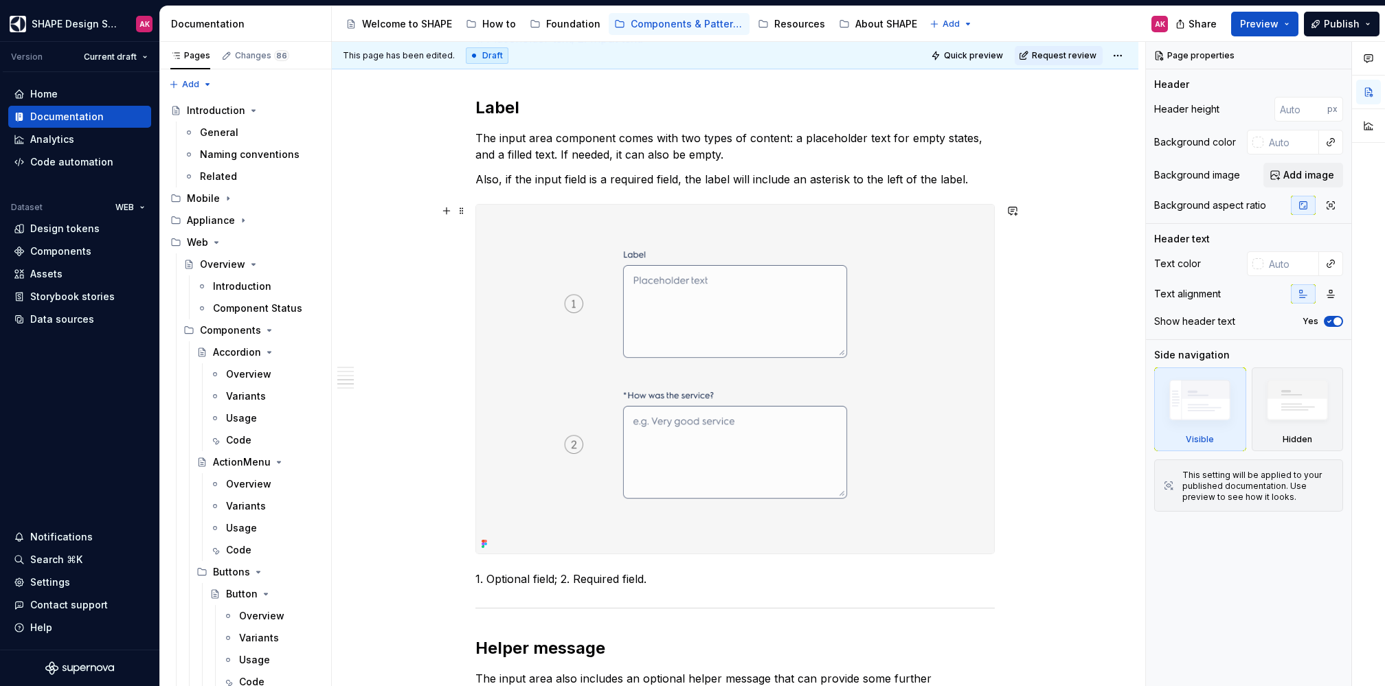
scroll to position [1298, 0]
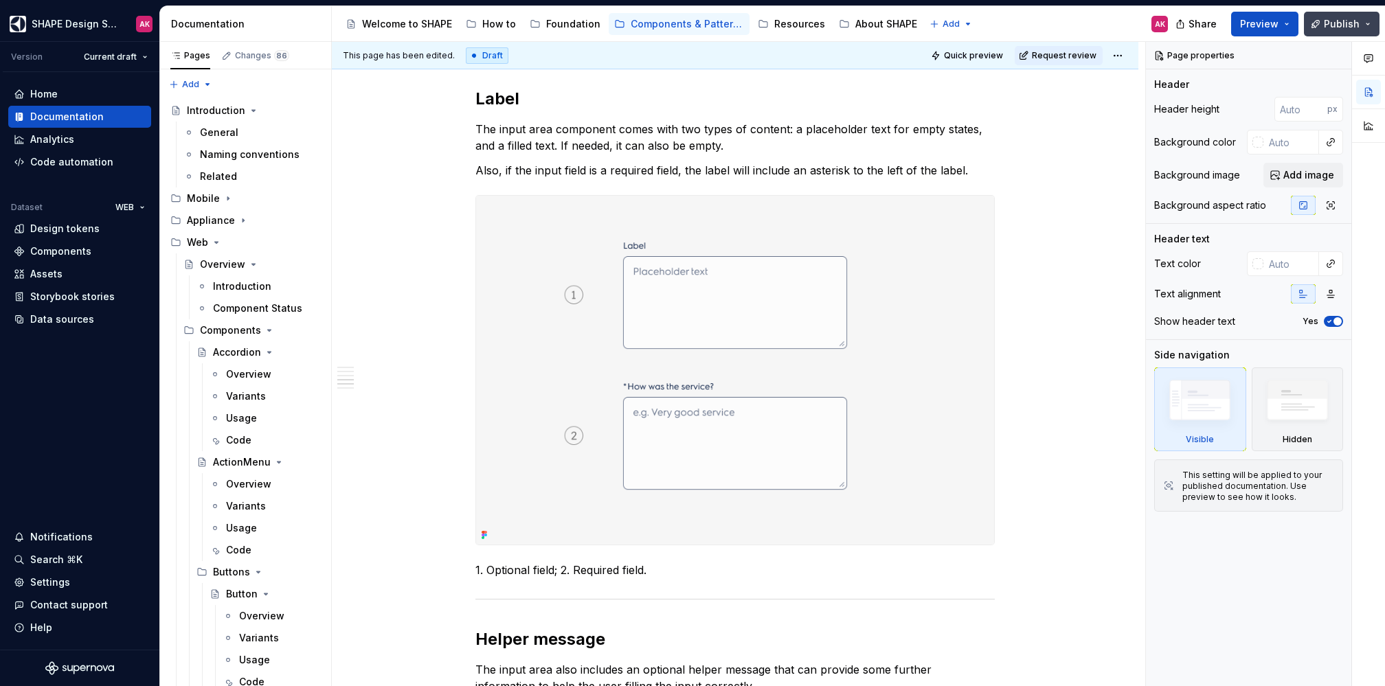
type textarea "*"
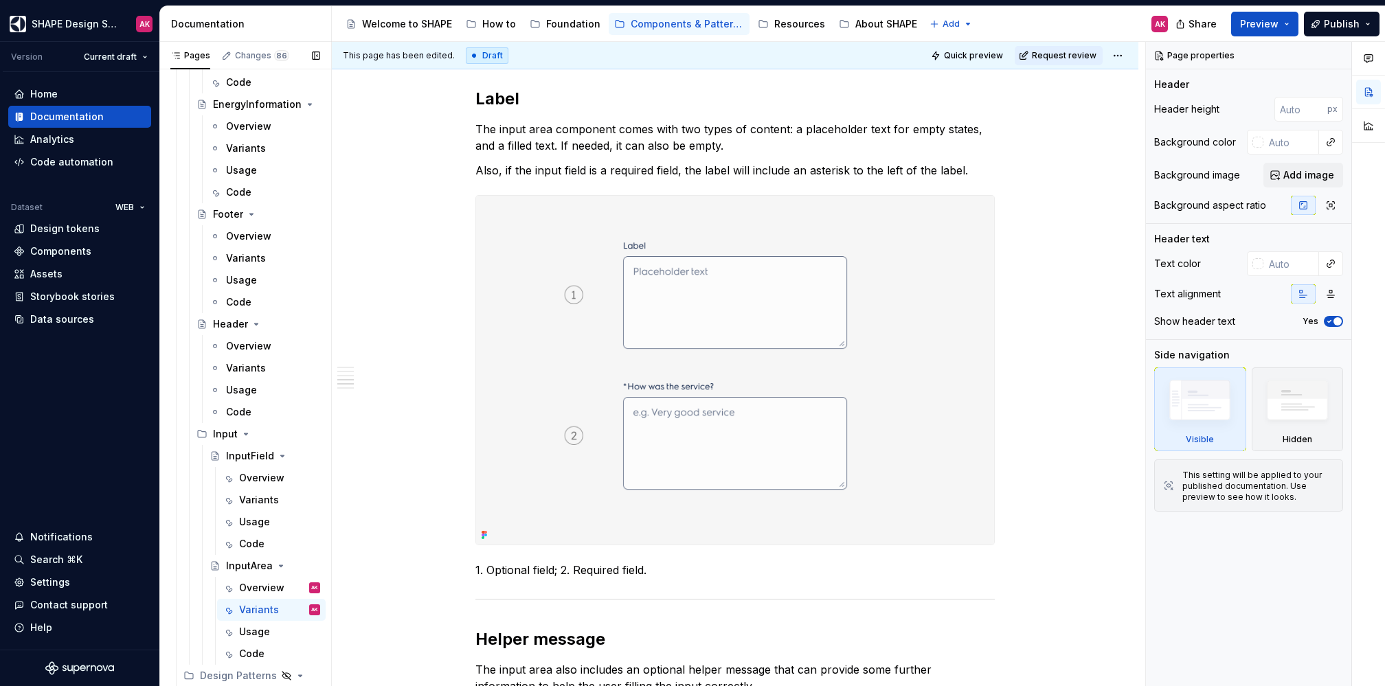
scroll to position [3059, 0]
